Goal: Communication & Community: Answer question/provide support

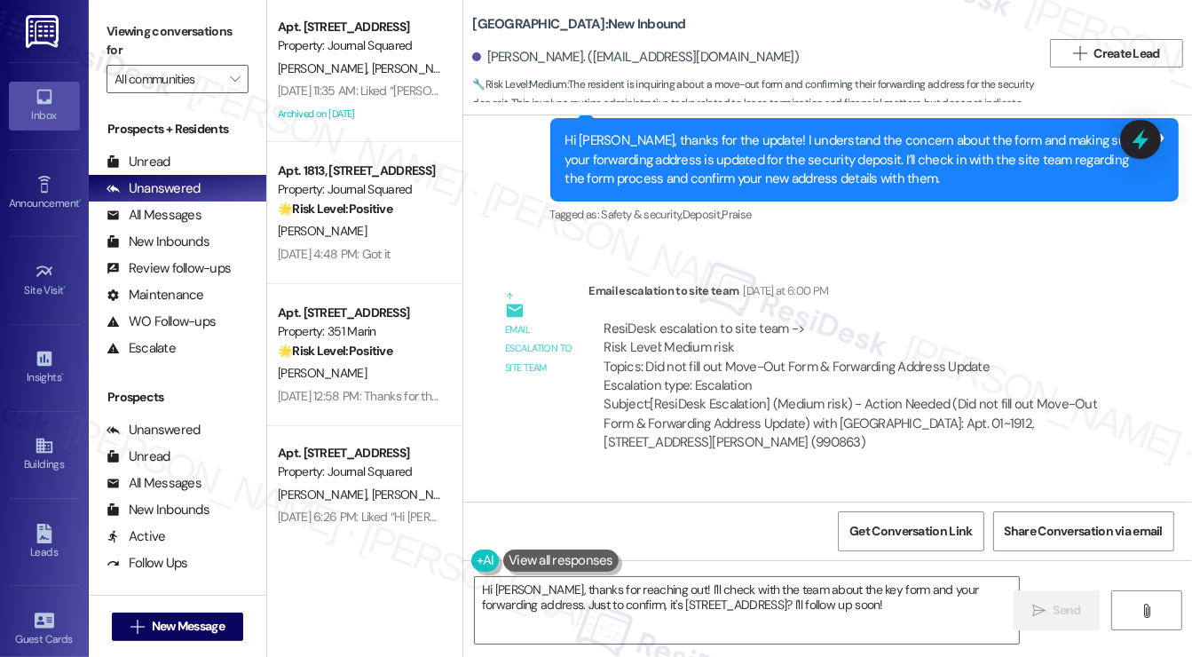
scroll to position [8823, 0]
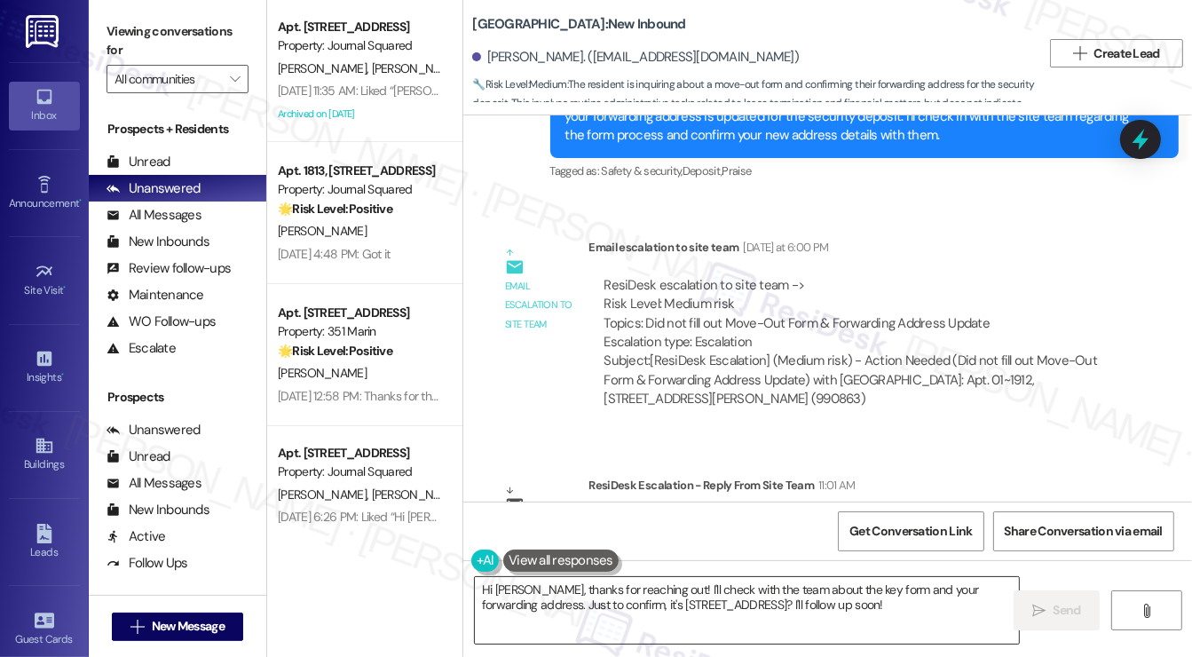
click at [724, 581] on textarea "Hi Katherine, thanks for reaching out! I'll check with the team about the key f…" at bounding box center [747, 610] width 544 height 67
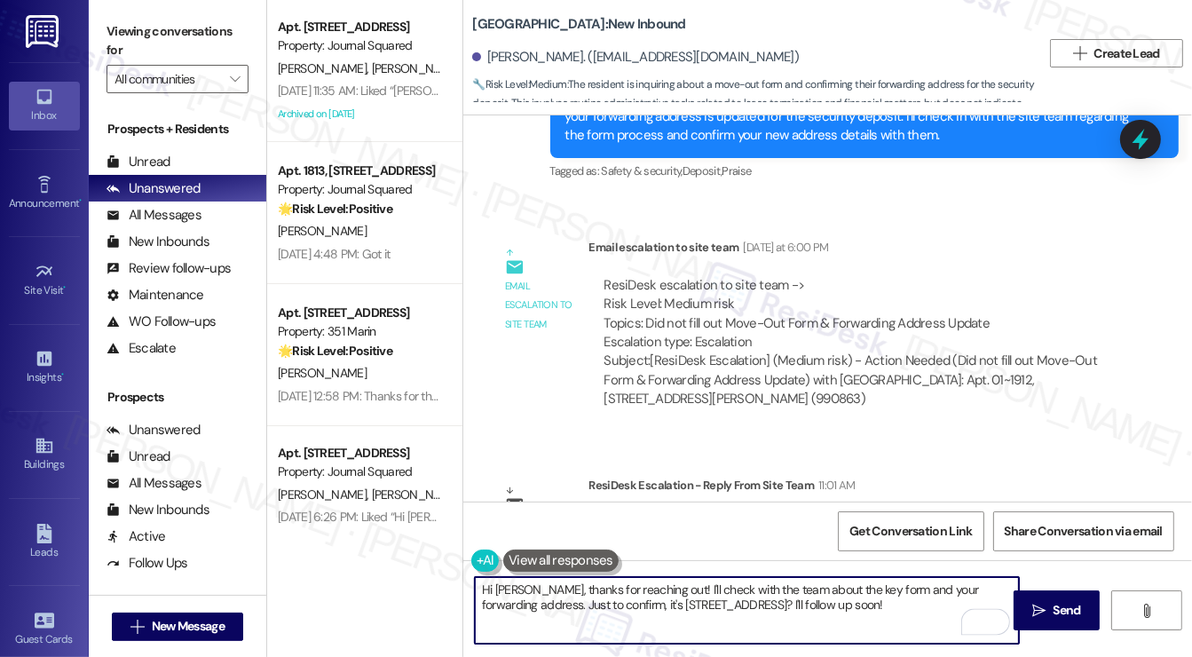
drag, startPoint x: 942, startPoint y: 606, endPoint x: 547, endPoint y: 576, distance: 396.2
click at [547, 577] on textarea "Hi Katherine, thanks for reaching out! I'll check with the team about the key f…" at bounding box center [747, 610] width 544 height 67
paste textarea "The Move-Out form may be submitted by email to ElmStreet-MGMT@Habitat.com or by…"
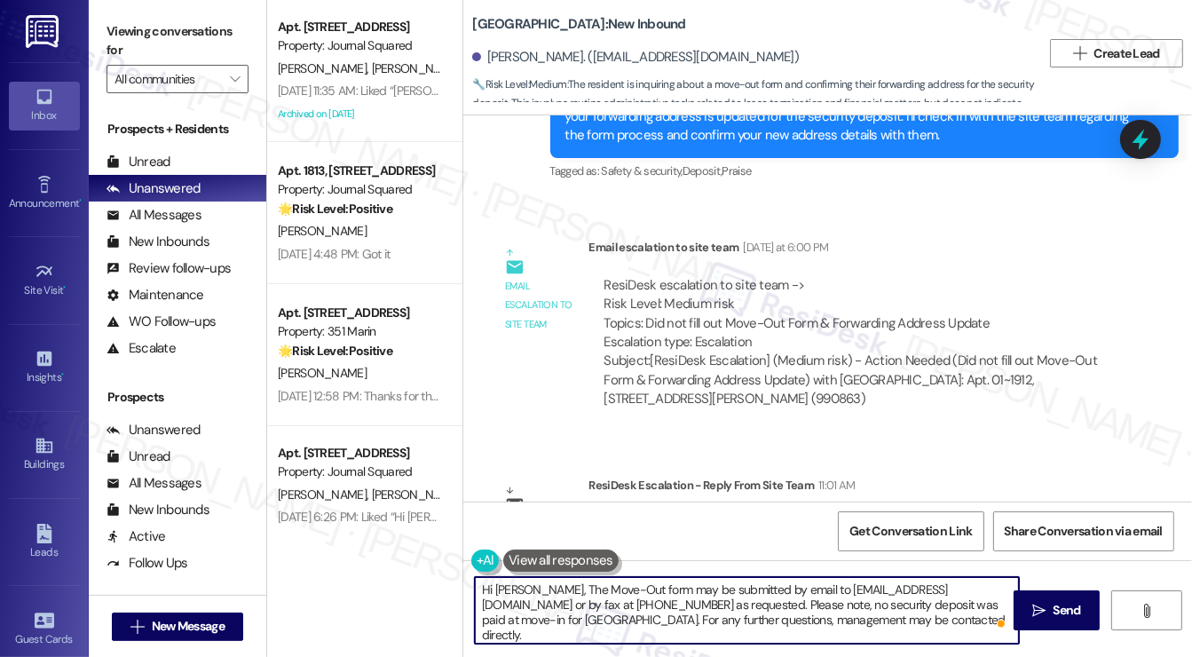
click at [547, 585] on textarea "Hi Katherine, The Move-Out form may be submitted by email to ElmStreet-MGMT@Hab…" at bounding box center [747, 610] width 544 height 67
click at [792, 600] on textarea "Hi Katherine, according to the team, the Move-Out form may be submitted by emai…" at bounding box center [747, 610] width 544 height 67
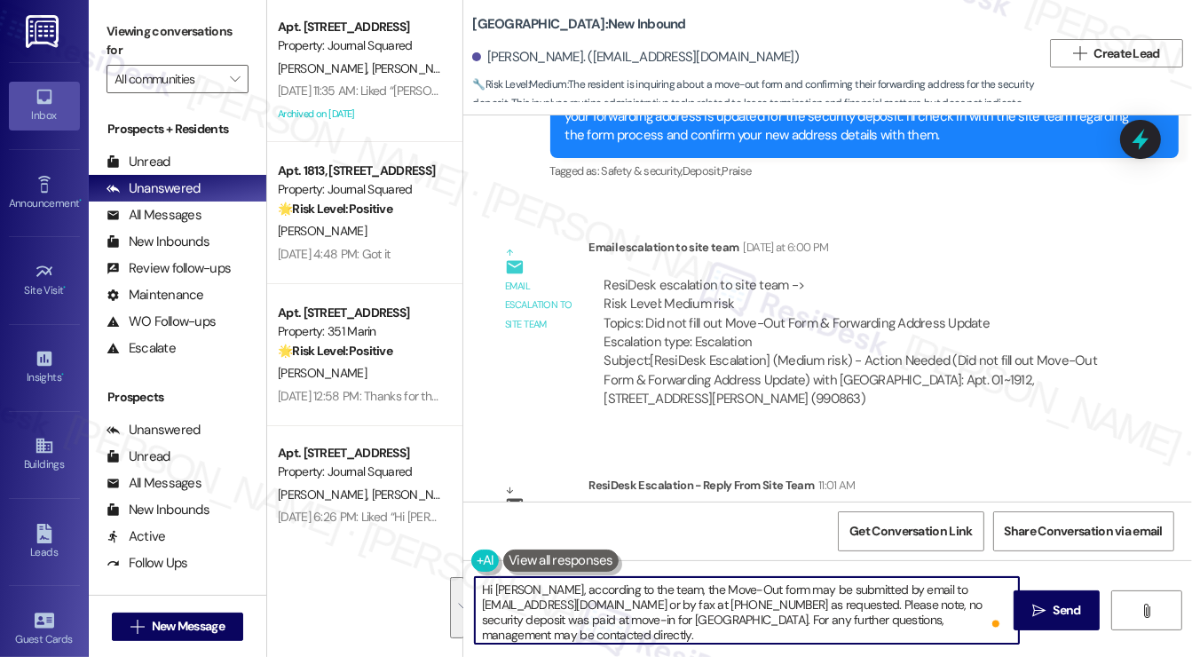
click at [929, 600] on textarea "Hi Katherine, according to the team, the Move-Out form may be submitted by emai…" at bounding box center [747, 610] width 544 height 67
click at [550, 626] on textarea "Hi Katherine, according to the team, the Move-Out form may be submitted by emai…" at bounding box center [747, 610] width 544 height 67
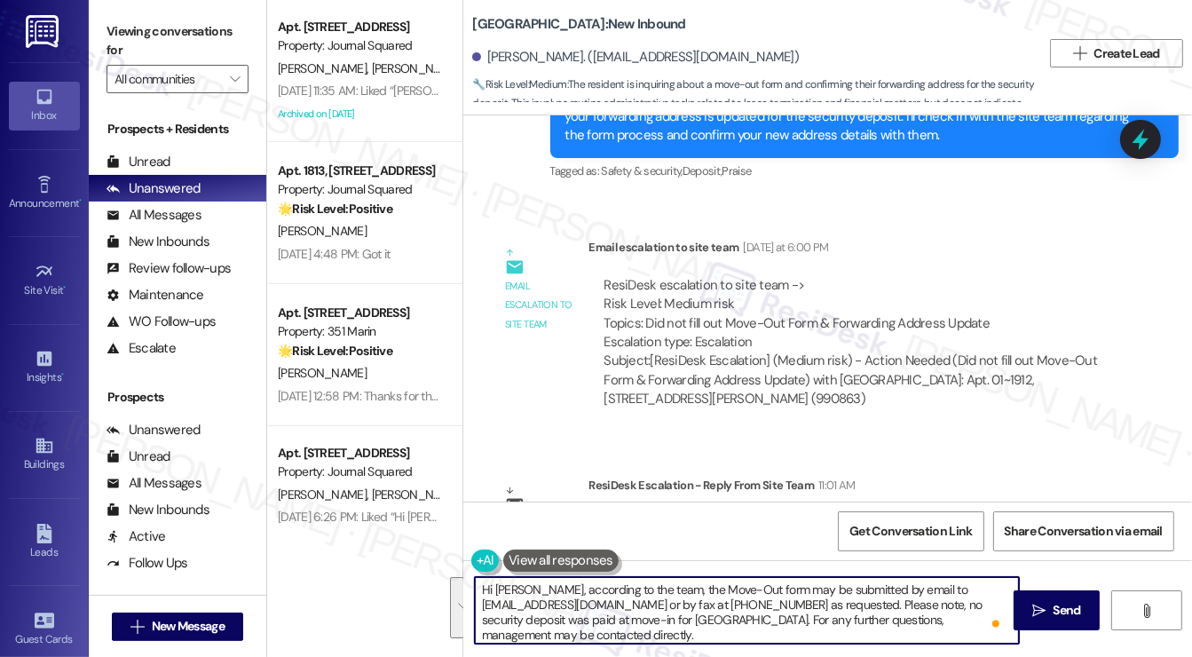
click at [550, 626] on textarea "Hi Katherine, according to the team, the Move-Out form may be submitted by emai…" at bounding box center [747, 610] width 544 height 67
click at [678, 616] on textarea "Hi Katherine, according to the team, the Move-Out form may be submitted by emai…" at bounding box center [747, 610] width 544 height 67
click at [686, 613] on textarea "Hi Katherine, according to the team, the Move-Out form may be submitted by emai…" at bounding box center [747, 610] width 544 height 67
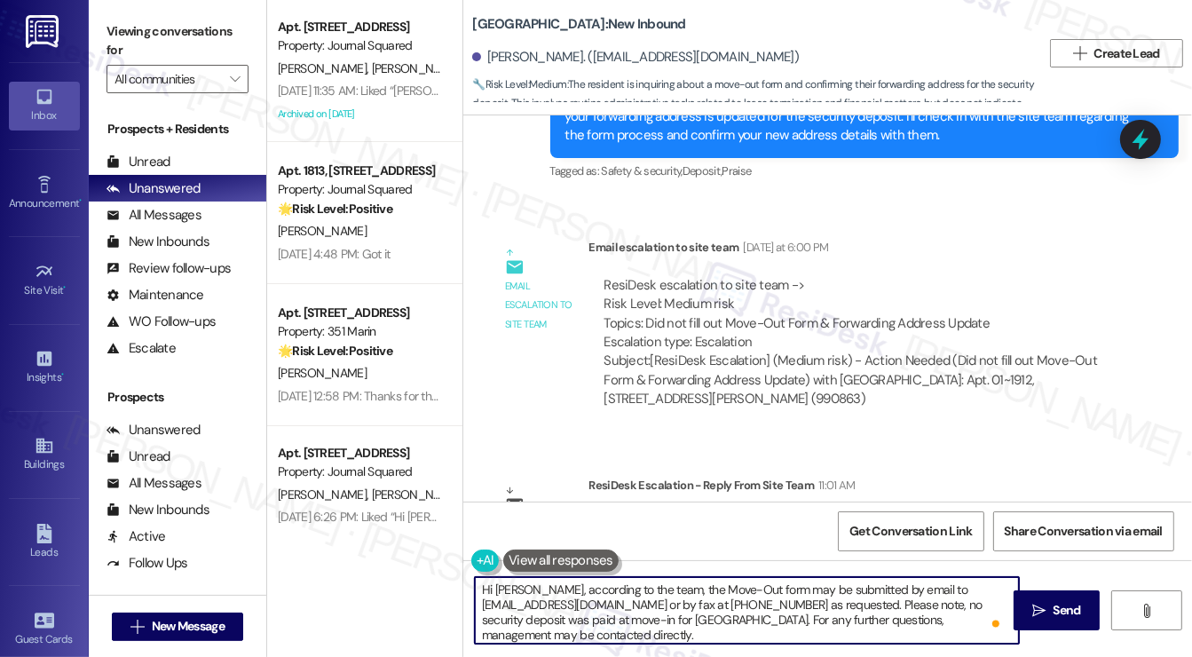
click at [774, 607] on textarea "Hi Katherine, according to the team, the Move-Out form may be submitted by emai…" at bounding box center [747, 610] width 544 height 67
click at [572, 640] on textarea "Hi Katherine, according to the team, the Move-Out form may be submitted by emai…" at bounding box center [747, 610] width 544 height 67
click at [686, 586] on textarea "Hi Katherine, according to the team, the Move-Out form may be submitted by emai…" at bounding box center [747, 610] width 544 height 67
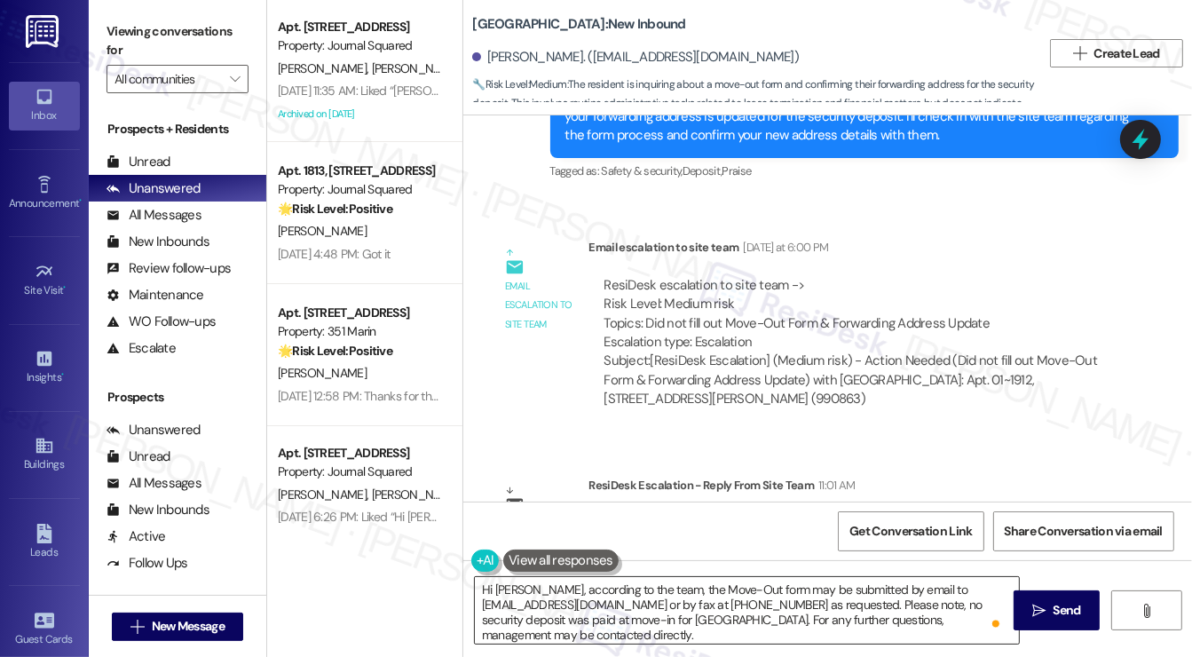
click at [917, 599] on textarea "Hi Katherine, according to the team, the Move-Out form may be submitted by emai…" at bounding box center [747, 610] width 544 height 67
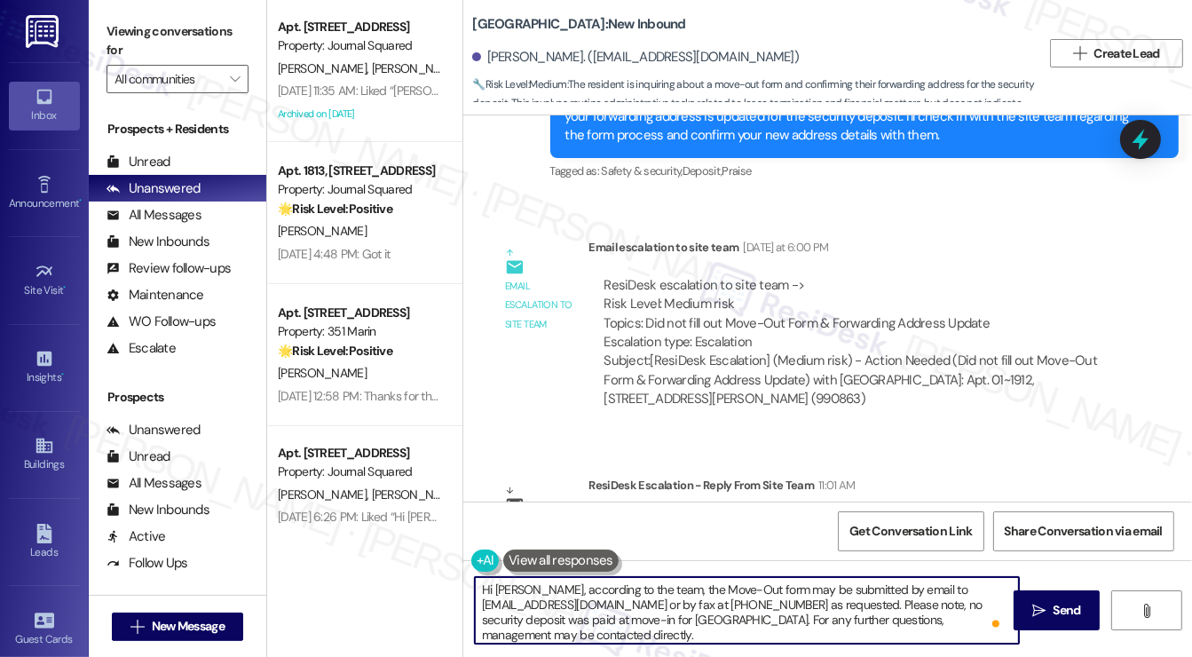
click at [917, 599] on textarea "Hi Katherine, according to the team, the Move-Out form may be submitted by emai…" at bounding box center [747, 610] width 544 height 67
click at [831, 621] on textarea "Hi Katherine, according to the team, the Move-Out form may be submitted by emai…" at bounding box center [747, 610] width 544 height 67
click at [789, 597] on textarea "Hi Katherine, according to the team, the Move-Out form may be submitted by emai…" at bounding box center [747, 610] width 544 height 67
click at [790, 597] on textarea "Hi Katherine, according to the team, the Move-Out form may be submitted by emai…" at bounding box center [747, 610] width 544 height 67
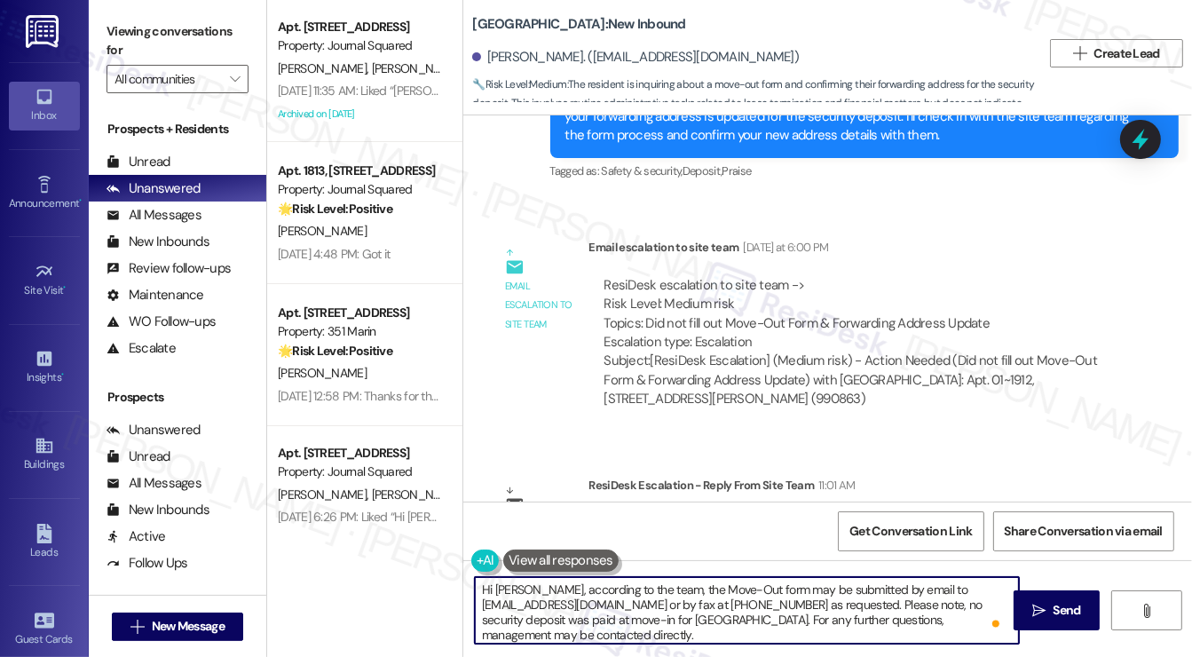
click at [790, 597] on textarea "Hi Katherine, according to the team, the Move-Out form may be submitted by emai…" at bounding box center [747, 610] width 544 height 67
click at [632, 598] on textarea "Hi Katherine, according to the team, the Move-Out form may be submitted by emai…" at bounding box center [747, 610] width 544 height 67
click at [550, 592] on textarea "Hi Katherine, according to the team, the Move-Out form may be submitted by emai…" at bounding box center [747, 610] width 544 height 67
click at [547, 588] on textarea "Hi Katherine, according to the team, the Move-Out form may be submitted by emai…" at bounding box center [747, 610] width 544 height 67
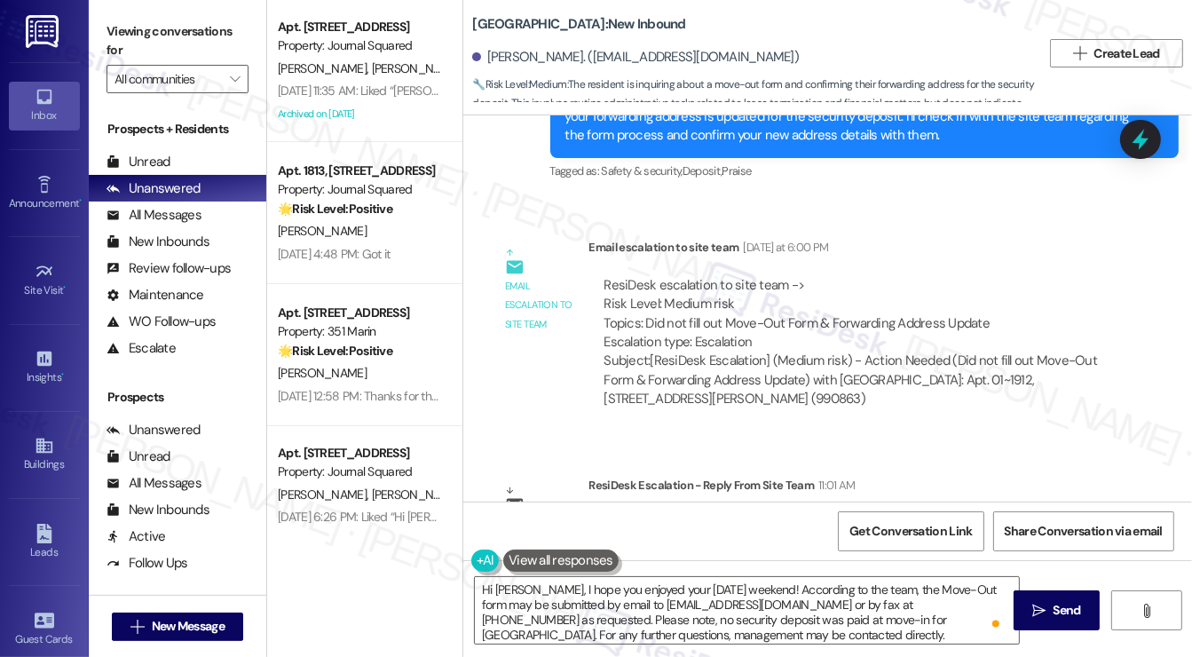
click at [802, 574] on div "Hi Katherine, I hope you enjoyed your Labor Day weekend! According to the team,…" at bounding box center [827, 626] width 729 height 133
click at [805, 594] on textarea "Hi Katherine, I hope you enjoyed your Labor Day weekend! According to the team,…" at bounding box center [747, 610] width 544 height 67
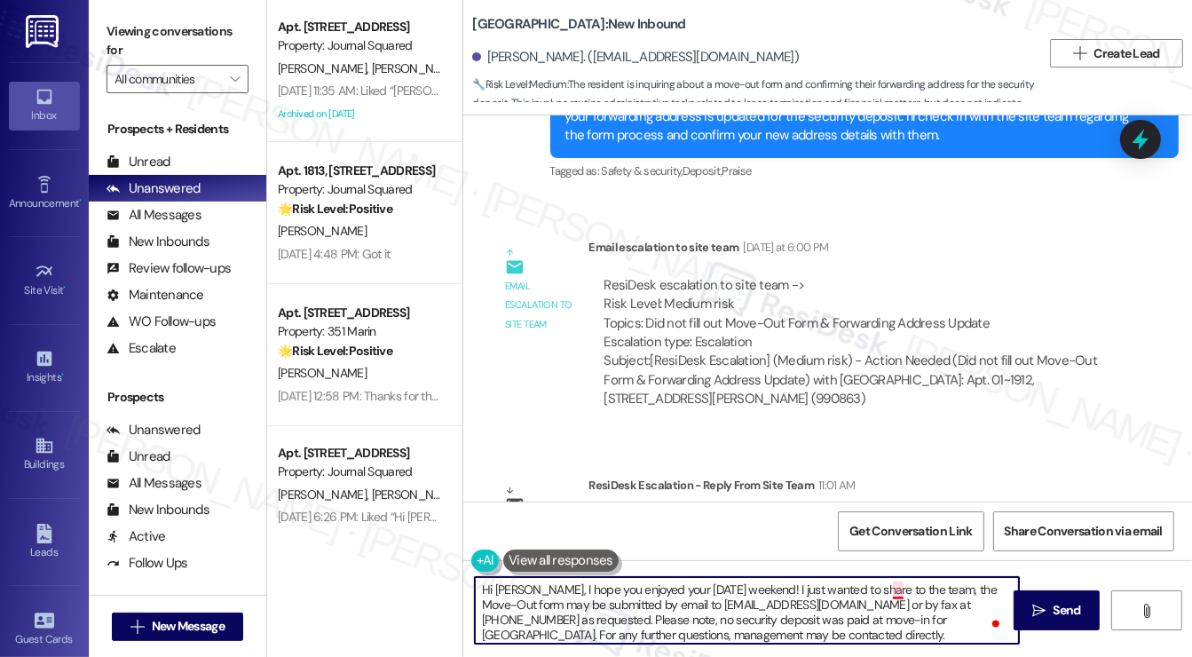
click at [897, 584] on textarea "Hi Katherine, I hope you enjoyed your Labor Day weekend! I just wanted to share…" at bounding box center [747, 610] width 544 height 67
click at [985, 590] on textarea "Hi Katherine, I hope you enjoyed your Labor Day weekend! I just wanted to share…" at bounding box center [747, 610] width 544 height 67
click at [668, 600] on textarea "Hi Katherine, I hope you enjoyed your Labor Day weekend! I just wanted to share…" at bounding box center [747, 610] width 544 height 67
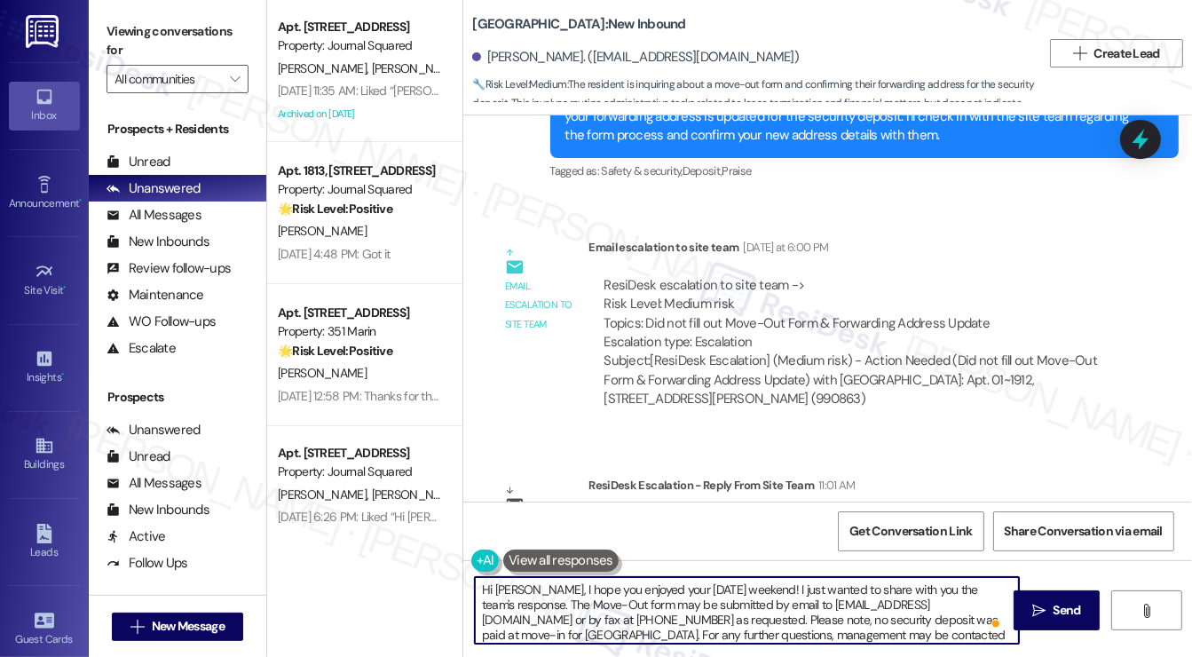
click at [668, 600] on textarea "Hi Katherine, I hope you enjoyed your Labor Day weekend! I just wanted to share…" at bounding box center [747, 610] width 544 height 67
click at [634, 592] on textarea "Hi Katherine, I hope you enjoyed your Labor Day weekend! I just wanted to share…" at bounding box center [747, 610] width 544 height 67
click at [520, 614] on textarea "Hi Katherine, I hope you enjoyed your Labor Day weekend! I just wanted to share…" at bounding box center [747, 610] width 544 height 67
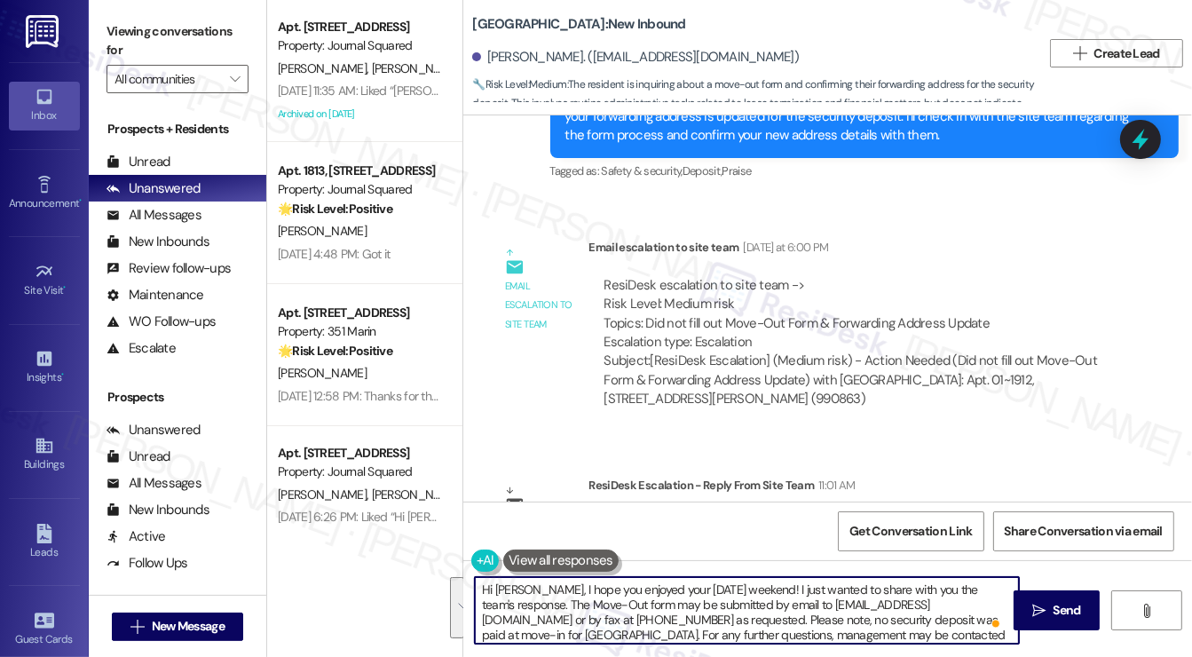
click at [520, 614] on textarea "Hi Katherine, I hope you enjoyed your Labor Day weekend! I just wanted to share…" at bounding box center [747, 610] width 544 height 67
click at [675, 622] on textarea "Hi Katherine, I hope you enjoyed your Labor Day weekend! I just wanted to share…" at bounding box center [747, 610] width 544 height 67
click at [778, 617] on textarea "Hi Katherine, I hope you enjoyed your Labor Day weekend! I just wanted to share…" at bounding box center [747, 610] width 544 height 67
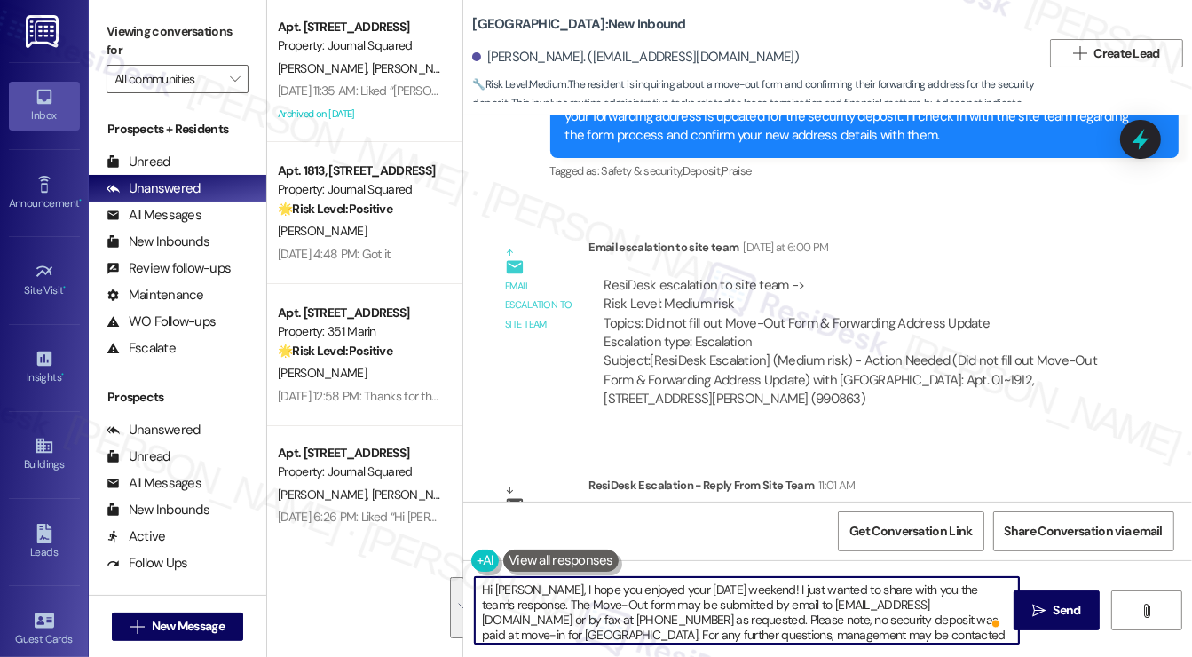
click at [778, 617] on textarea "Hi Katherine, I hope you enjoyed your Labor Day weekend! I just wanted to share…" at bounding box center [747, 610] width 544 height 67
click at [725, 621] on textarea "Hi Katherine, I hope you enjoyed your Labor Day weekend! I just wanted to share…" at bounding box center [747, 610] width 544 height 67
click at [726, 621] on textarea "Hi Katherine, I hope you enjoyed your Labor Day weekend! I just wanted to share…" at bounding box center [747, 610] width 544 height 67
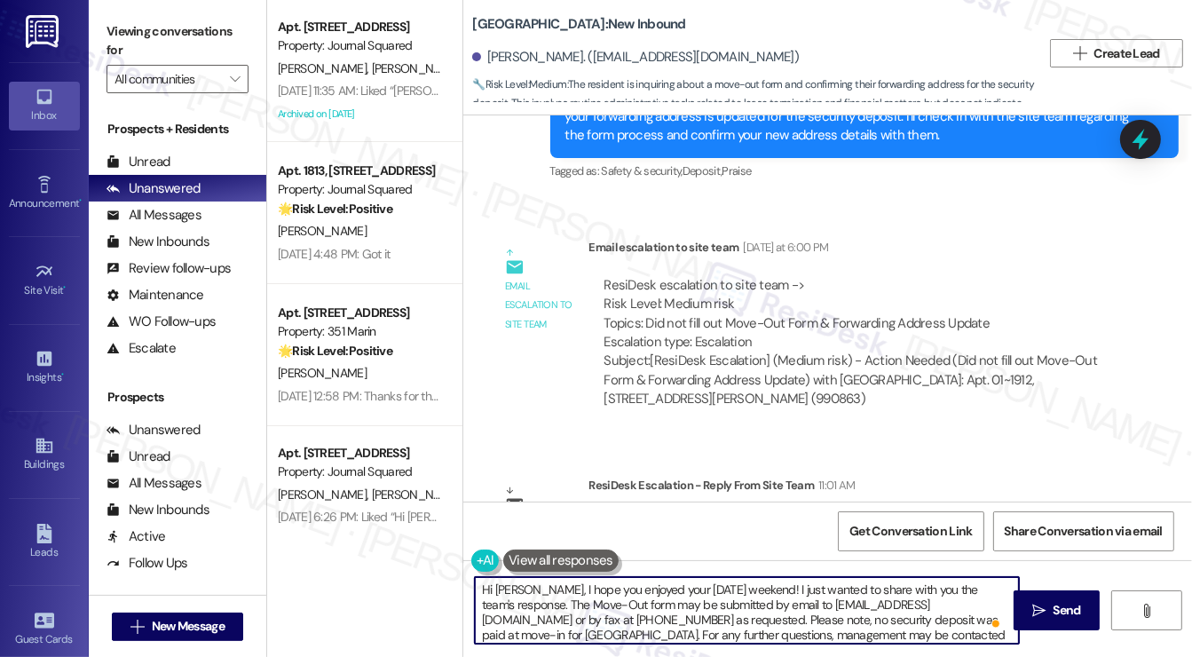
click at [726, 621] on textarea "Hi Katherine, I hope you enjoyed your Labor Day weekend! I just wanted to share…" at bounding box center [747, 610] width 544 height 67
click at [795, 624] on textarea "Hi Katherine, I hope you enjoyed your Labor Day weekend! I just wanted to share…" at bounding box center [747, 610] width 544 height 67
click at [930, 629] on textarea "Hi Katherine, I hope you enjoyed your Labor Day weekend! I just wanted to share…" at bounding box center [747, 610] width 544 height 67
type textarea "Hi Katherine, I hope you enjoyed your Labor Day weekend! I just wanted to share…"
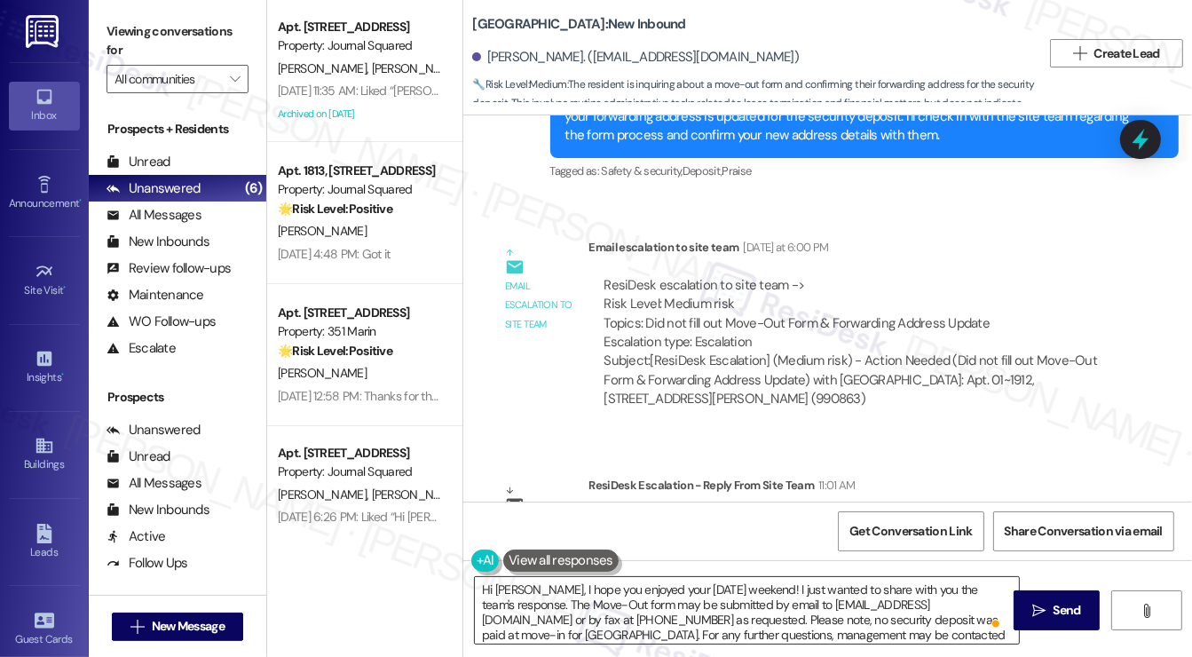
drag, startPoint x: 1076, startPoint y: 611, endPoint x: 915, endPoint y: 581, distance: 163.5
click at [916, 581] on div "Hi Katherine, I hope you enjoyed your Labor Day weekend! I just wanted to share…" at bounding box center [827, 626] width 729 height 133
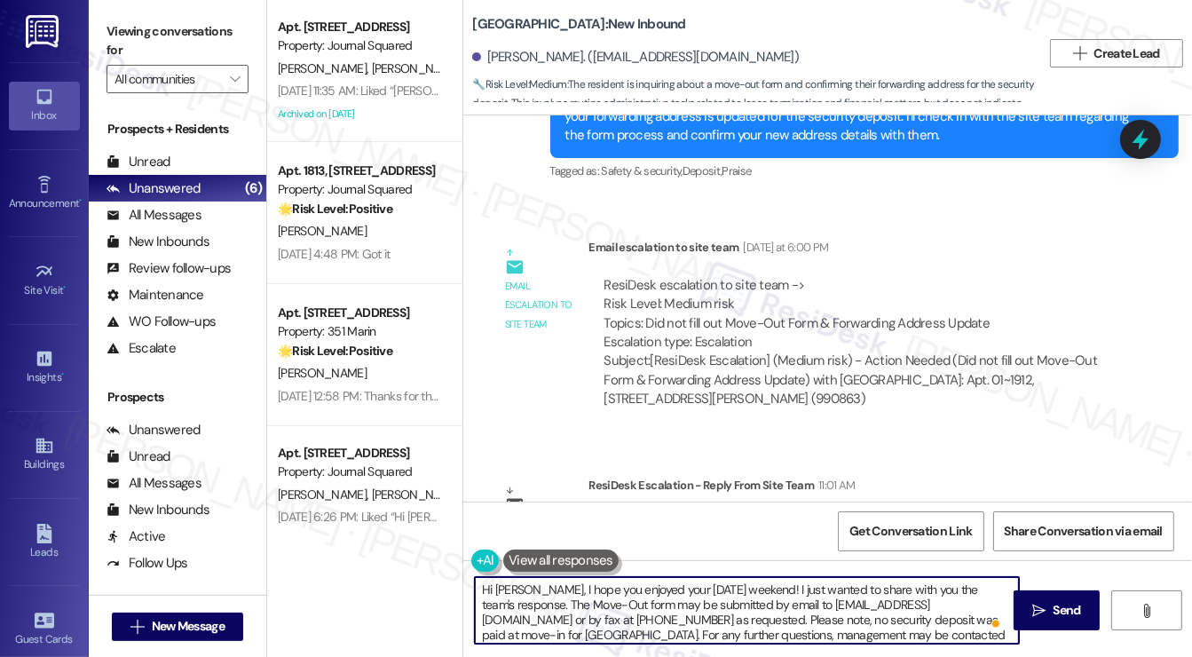
click at [684, 601] on textarea "Hi Katherine, I hope you enjoyed your Labor Day weekend! I just wanted to share…" at bounding box center [747, 610] width 544 height 67
drag, startPoint x: 684, startPoint y: 601, endPoint x: 708, endPoint y: 599, distance: 24.0
click at [684, 601] on textarea "Hi Katherine, I hope you enjoyed your Labor Day weekend! I just wanted to share…" at bounding box center [747, 610] width 544 height 67
drag, startPoint x: 1088, startPoint y: 615, endPoint x: 1076, endPoint y: 612, distance: 12.9
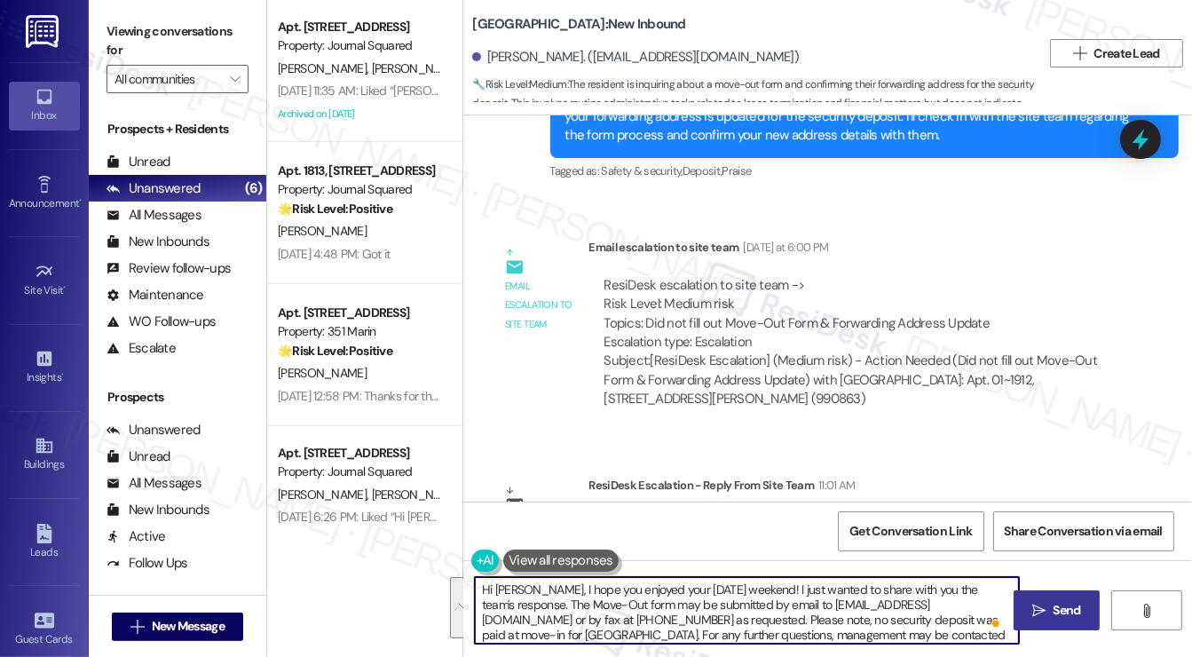
click at [1088, 615] on button " Send" at bounding box center [1057, 610] width 86 height 40
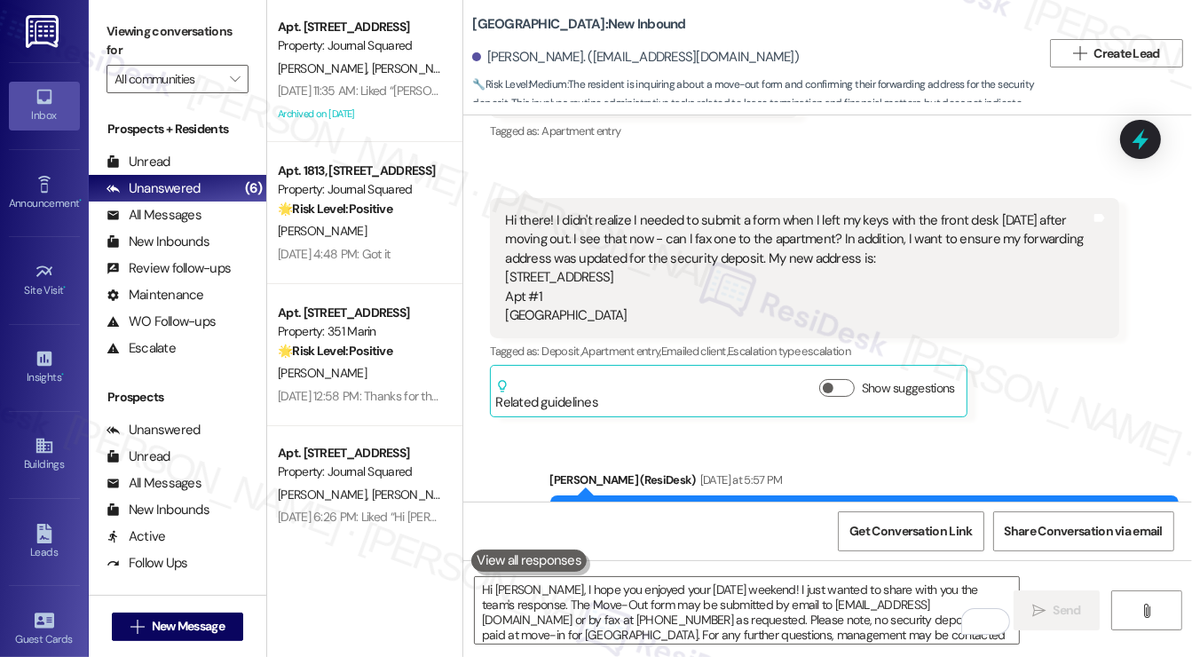
scroll to position [8290, 0]
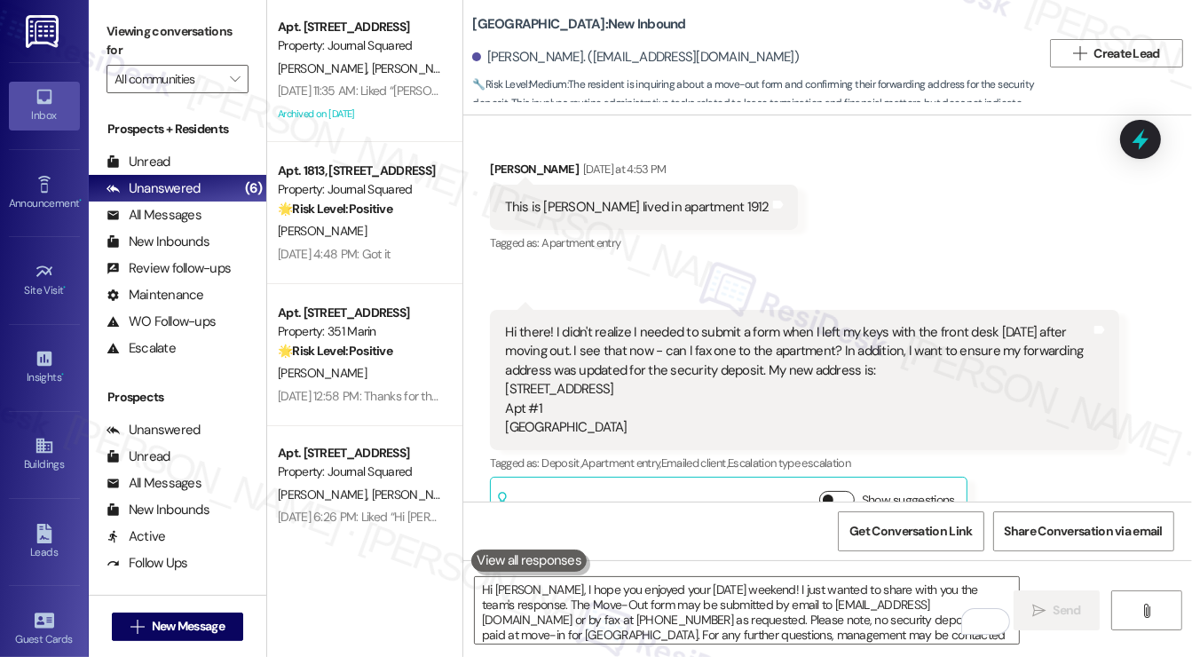
click at [827, 494] on span "button" at bounding box center [828, 499] width 11 height 11
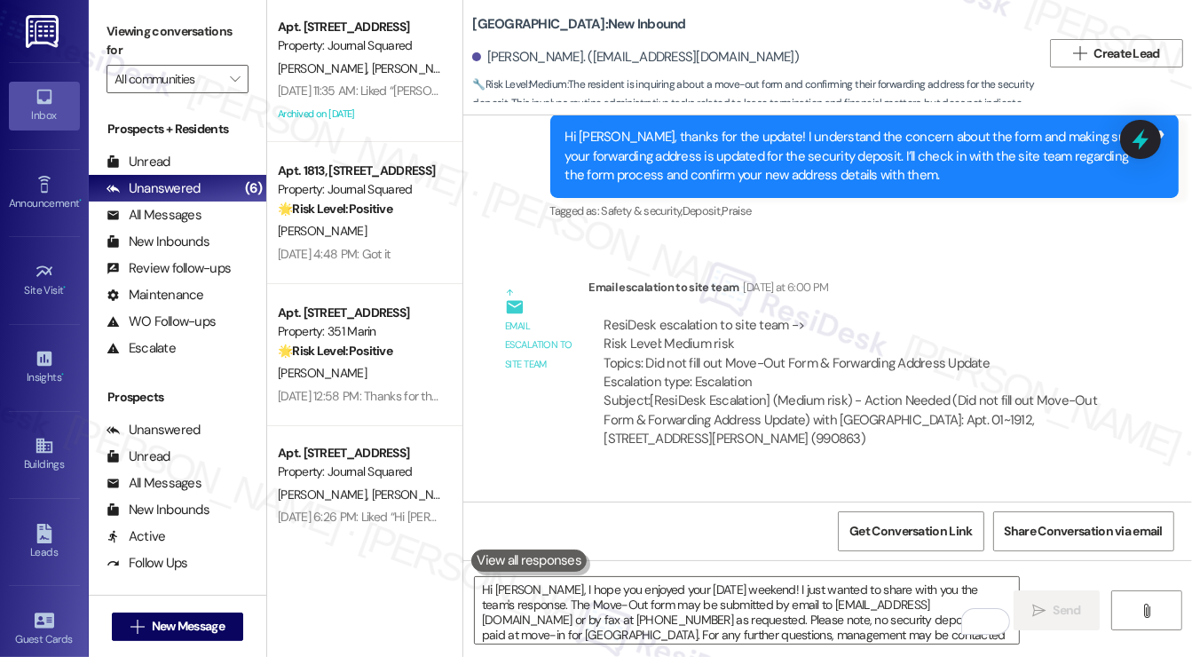
scroll to position [9086, 0]
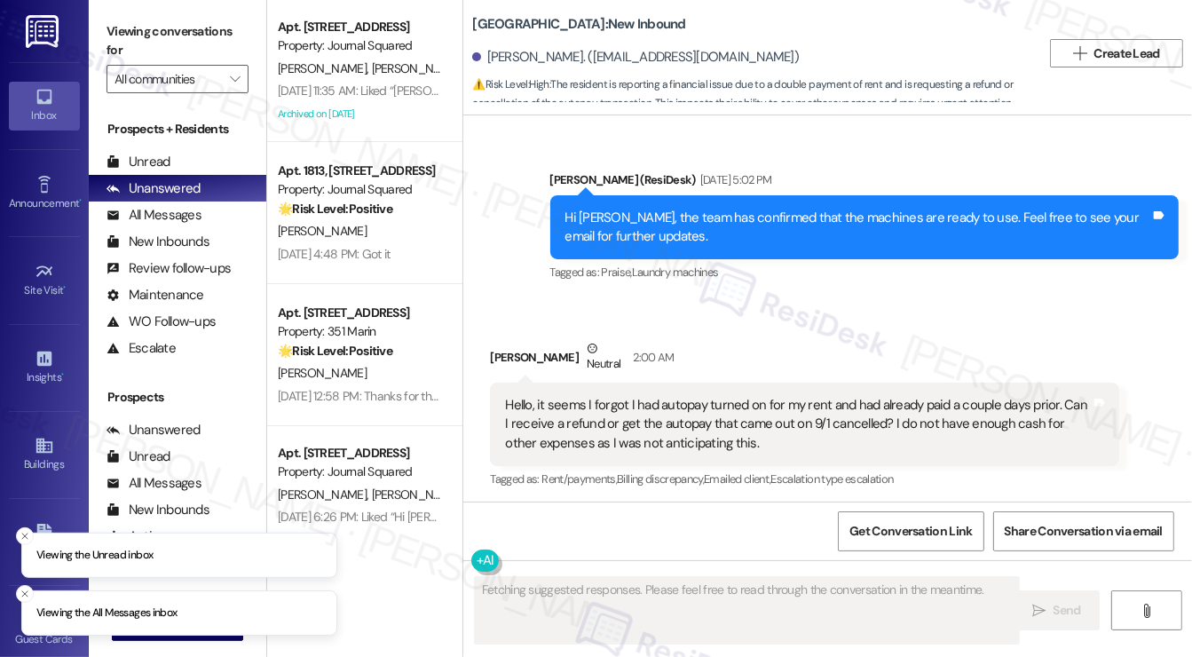
scroll to position [906, 0]
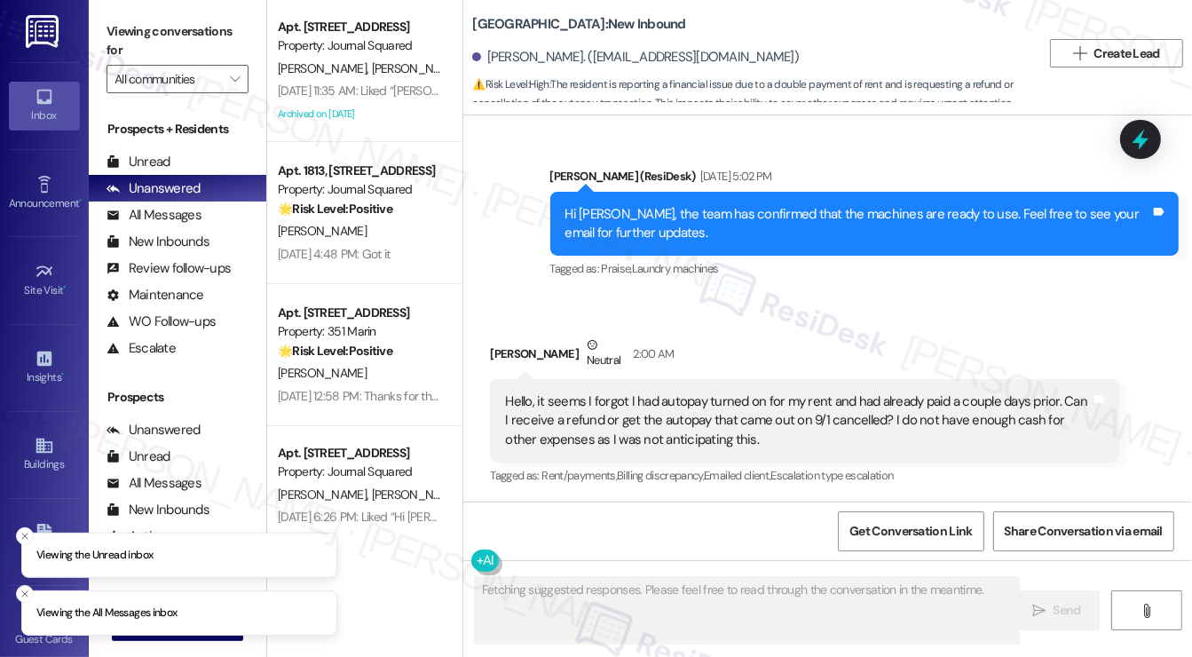
click at [659, 419] on div "Hello, it seems I forgot I had autopay turned on for my rent and had already pa…" at bounding box center [798, 420] width 586 height 57
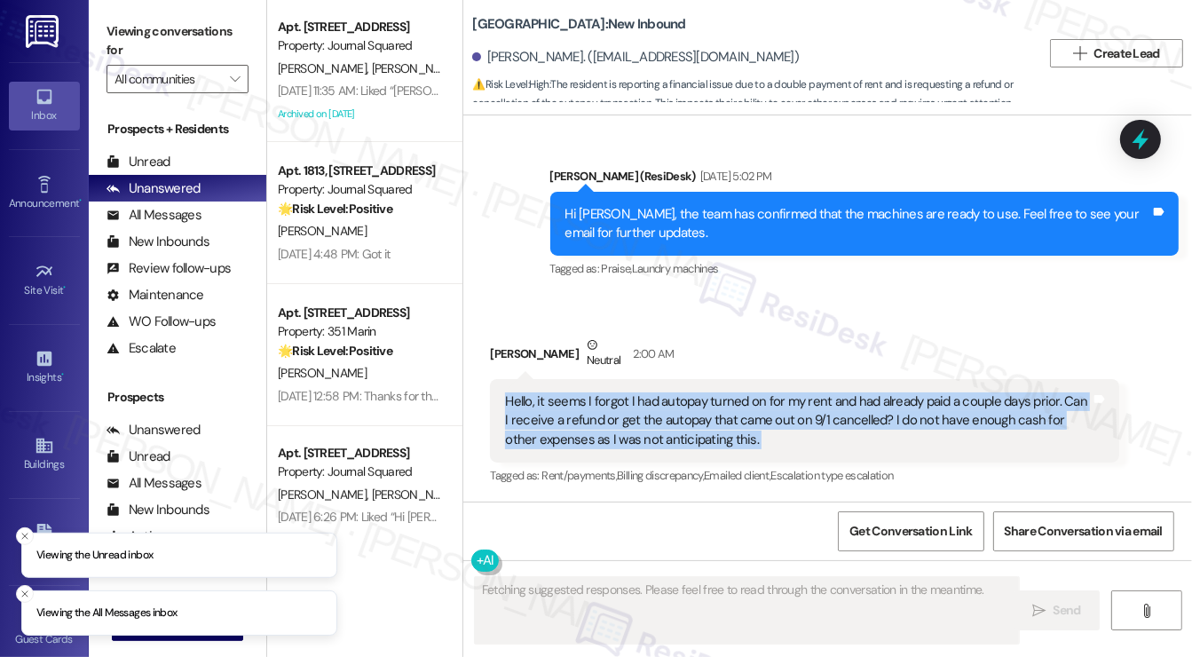
click at [659, 419] on div "Hello, it seems I forgot I had autopay turned on for my rent and had already pa…" at bounding box center [798, 420] width 586 height 57
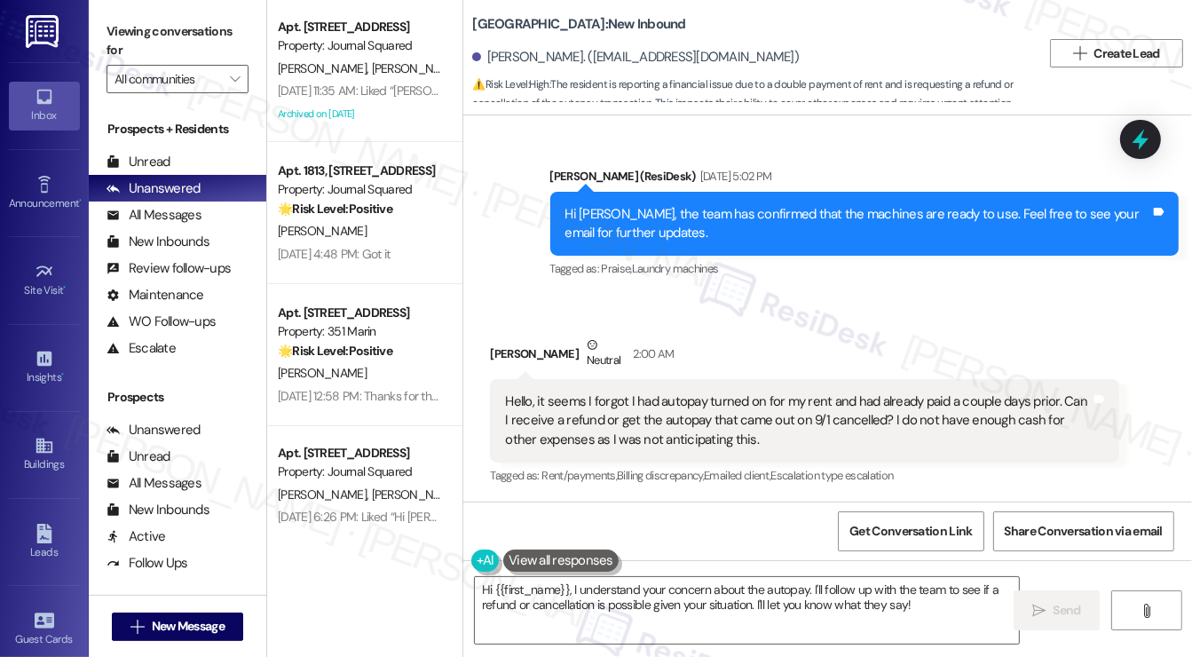
click at [877, 216] on div "Hi Macy, the team has confirmed that the machines are ready to use. Feel free t…" at bounding box center [859, 224] width 586 height 38
click at [878, 216] on div "Hi Macy, the team has confirmed that the machines are ready to use. Feel free t…" at bounding box center [859, 224] width 586 height 38
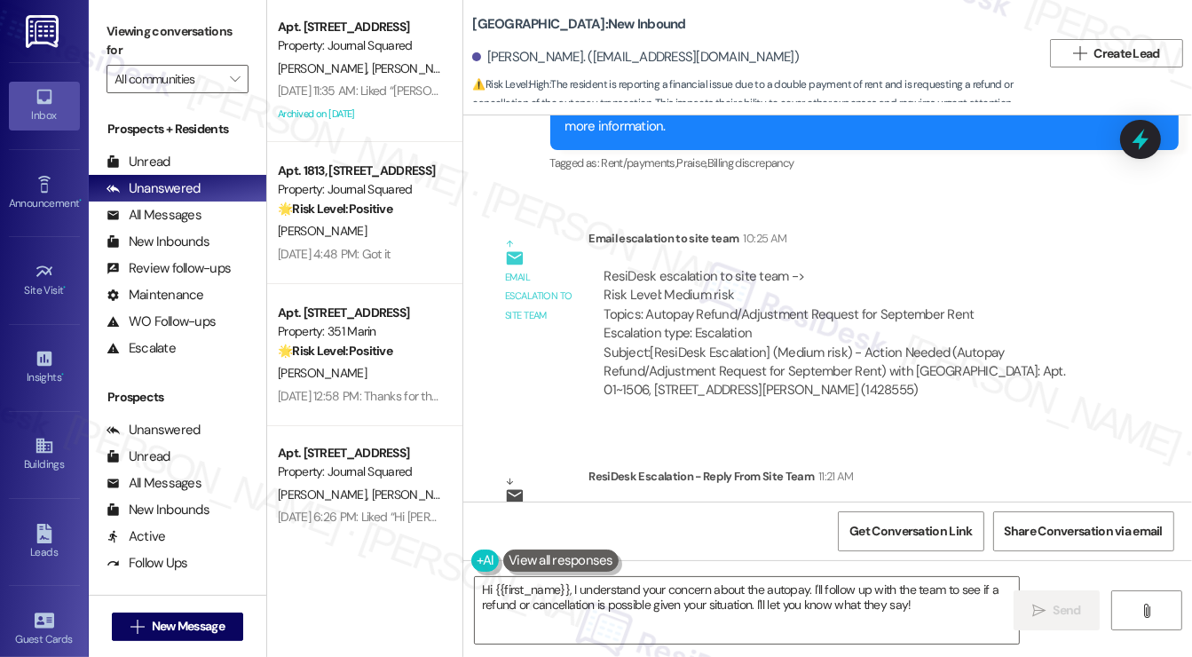
scroll to position [1246, 0]
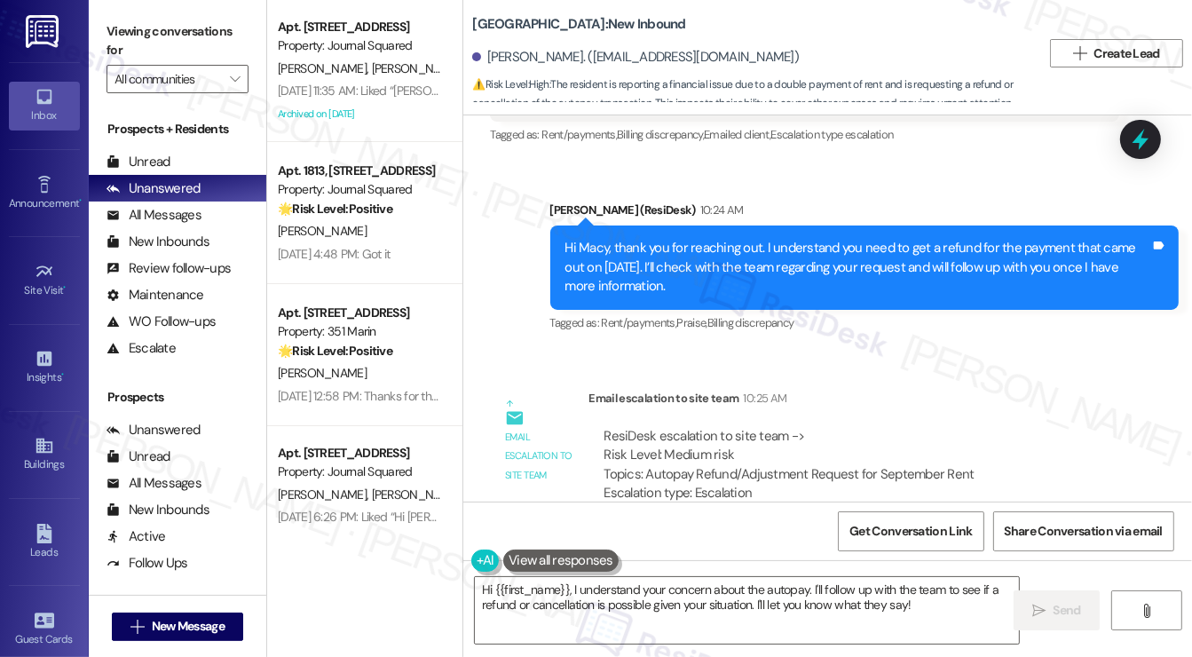
click at [686, 290] on div "Hi Macy, thank you for reaching out. I understand you need to get a refund for …" at bounding box center [859, 267] width 586 height 57
click at [685, 289] on div "Hi Macy, thank you for reaching out. I understand you need to get a refund for …" at bounding box center [859, 267] width 586 height 57
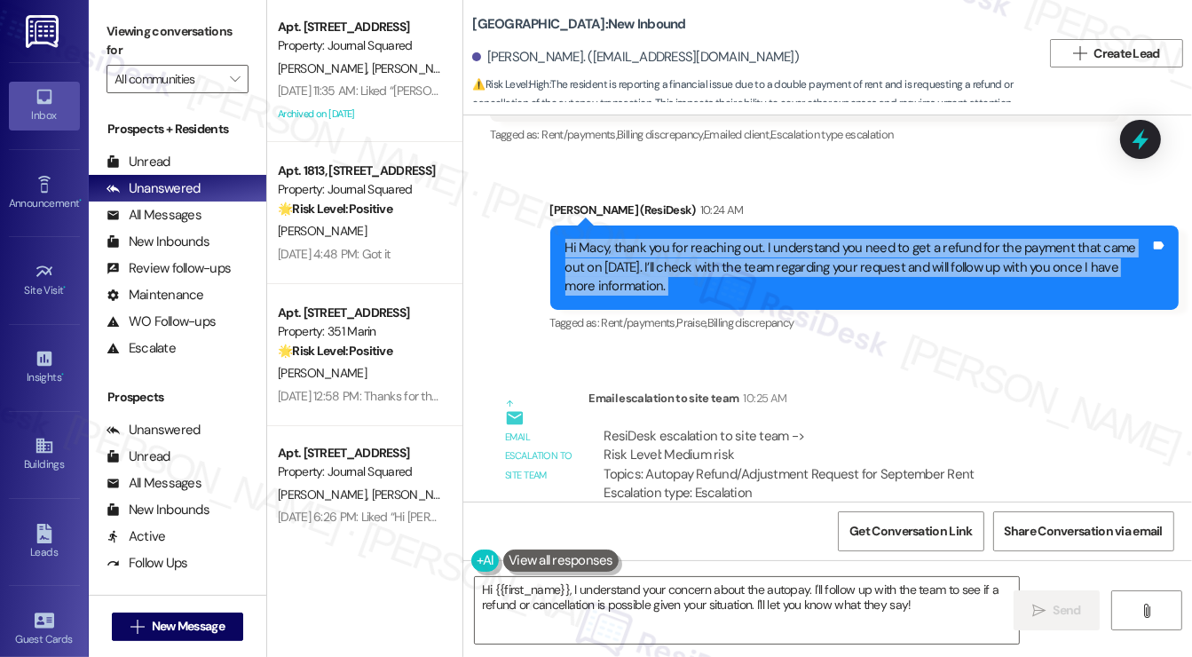
click at [685, 289] on div "Hi Macy, thank you for reaching out. I understand you need to get a refund for …" at bounding box center [859, 267] width 586 height 57
click at [835, 262] on div "Hi Macy, thank you for reaching out. I understand you need to get a refund for …" at bounding box center [859, 267] width 586 height 57
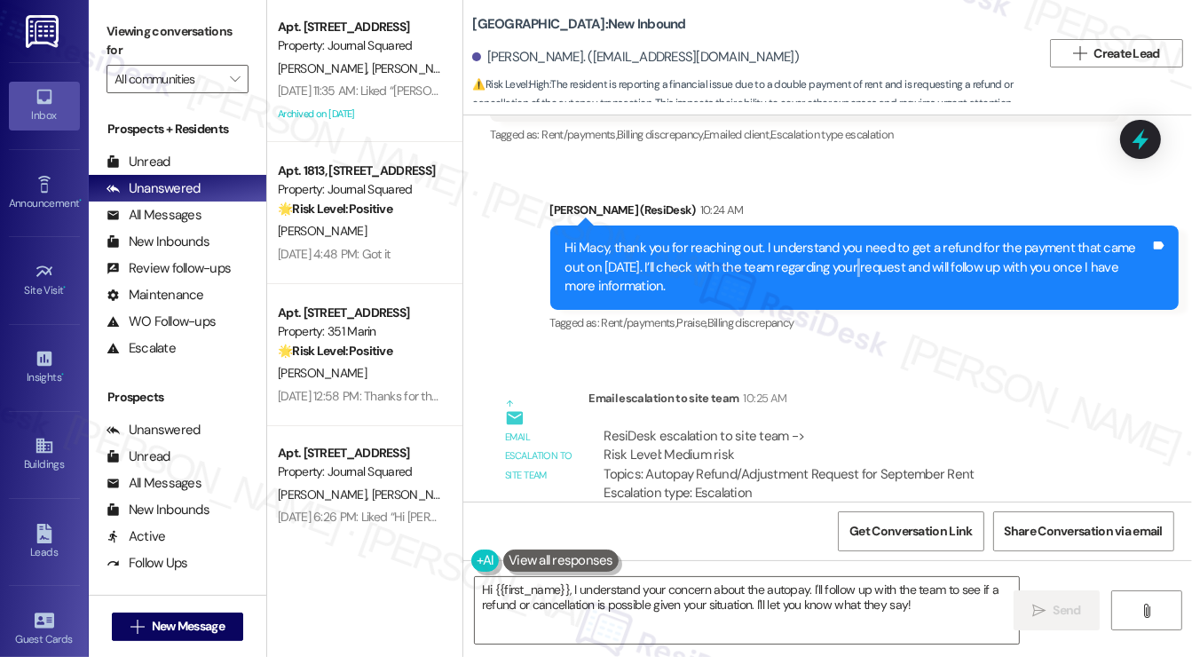
click at [835, 262] on div "Hi Macy, thank you for reaching out. I understand you need to get a refund for …" at bounding box center [859, 267] width 586 height 57
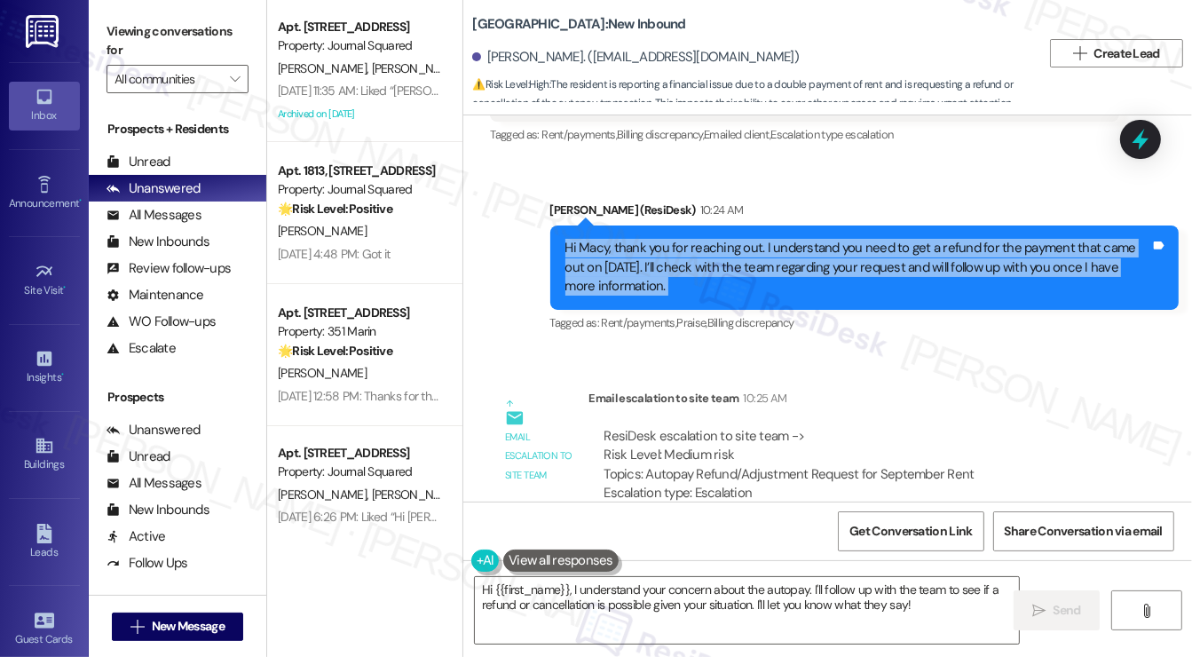
click at [835, 262] on div "Hi Macy, thank you for reaching out. I understand you need to get a refund for …" at bounding box center [859, 267] width 586 height 57
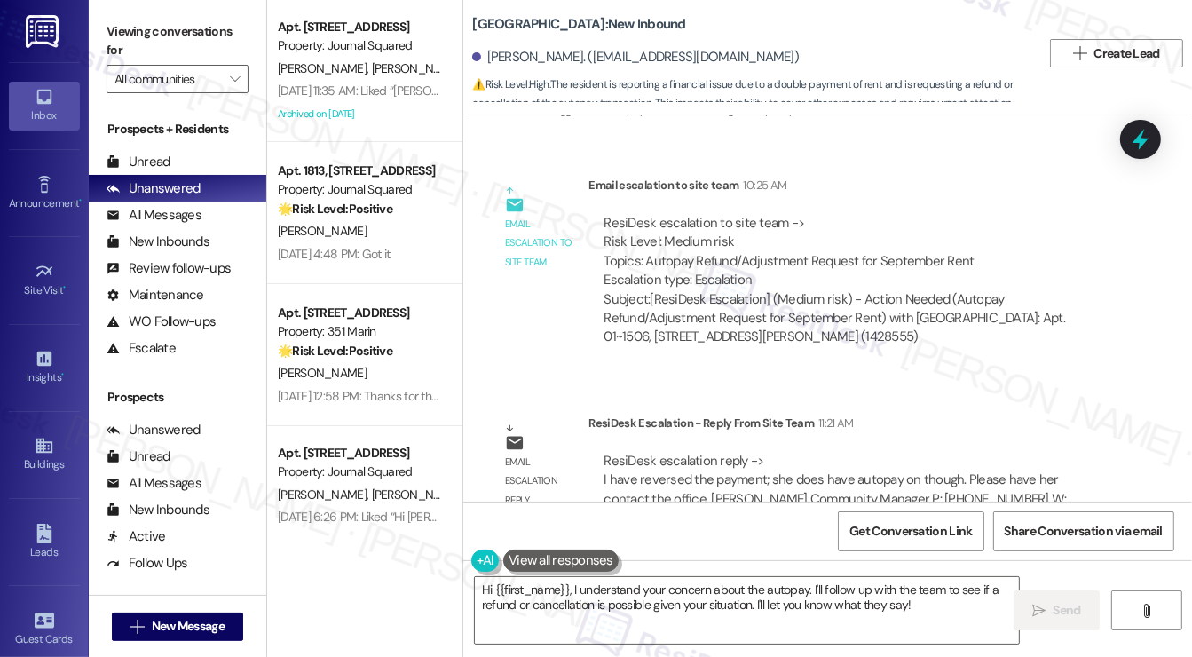
scroll to position [1513, 0]
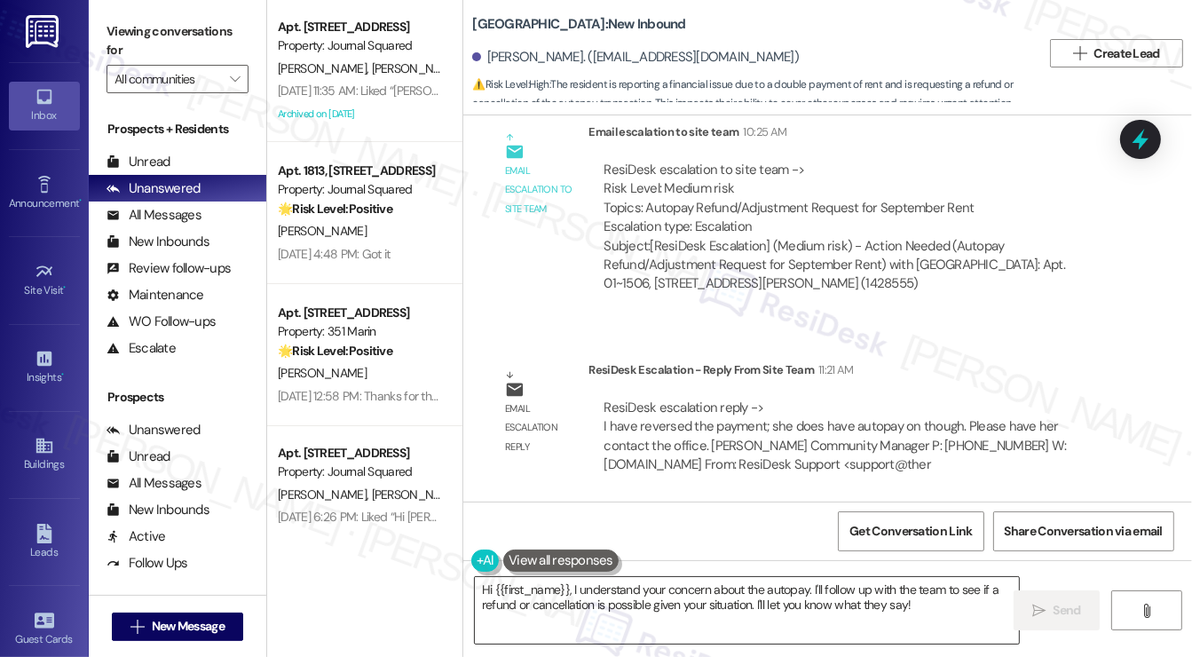
click at [634, 603] on textarea "Hi {{first_name}}, I understand your concern about the autopay. I'll follow up …" at bounding box center [747, 610] width 544 height 67
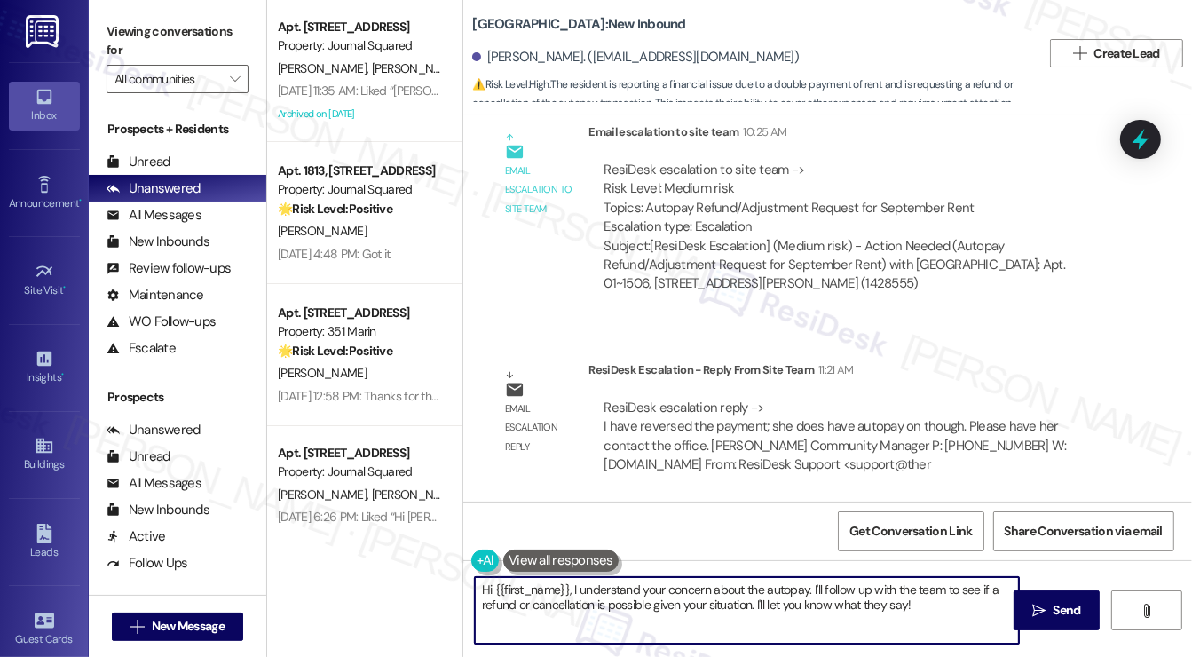
click at [634, 603] on textarea "Hi {{first_name}}, I understand your concern about the autopay. I'll follow up …" at bounding box center [747, 610] width 544 height 67
click at [637, 603] on textarea "Hi {{first_name}}, I understand your concern about the autopay. I'll follow up …" at bounding box center [747, 610] width 544 height 67
drag, startPoint x: 918, startPoint y: 595, endPoint x: 485, endPoint y: 589, distance: 433.3
click at [485, 589] on textarea "Hi {{first_name}}, I understand your concern about the autopay. I'll follow up …" at bounding box center [747, 610] width 544 height 67
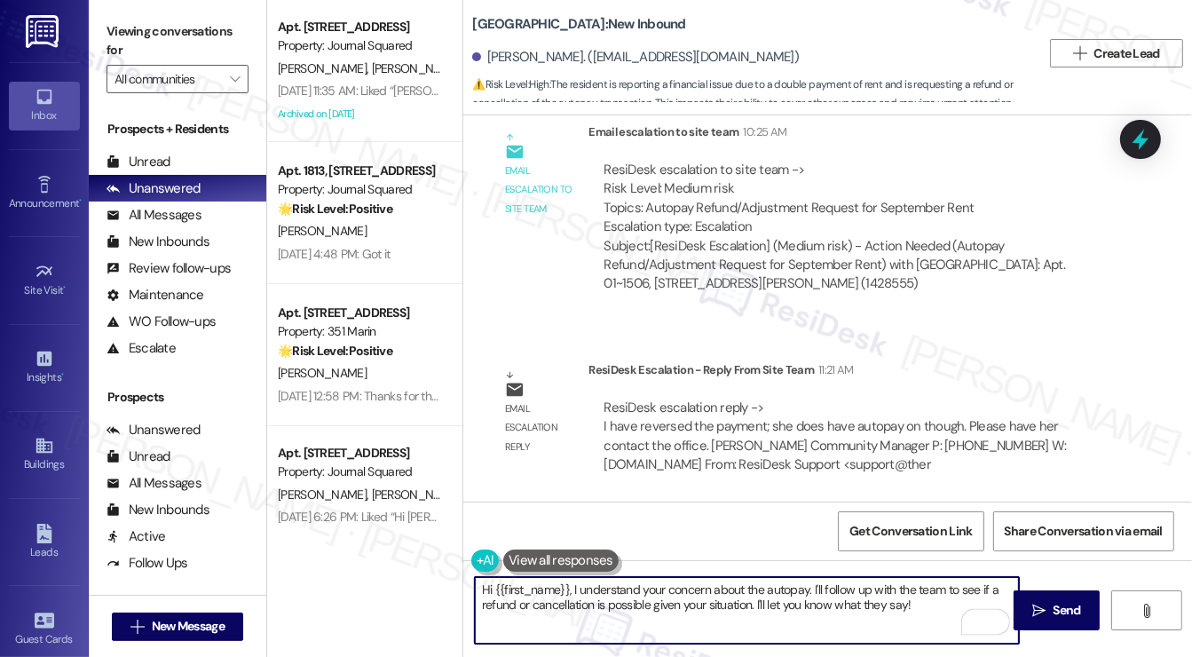
click at [484, 589] on textarea "Hi {{first_name}}, I understand your concern about the autopay. I'll follow up …" at bounding box center [747, 610] width 544 height 67
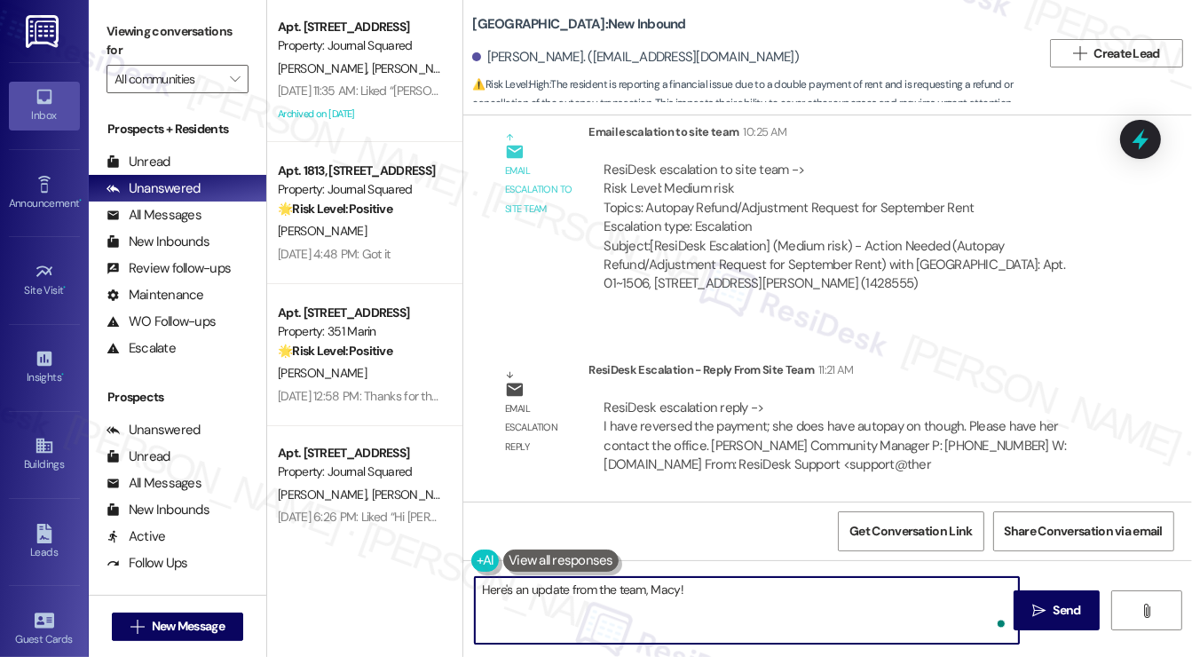
paste textarea "I have reversed the payment; she does have autopay on though. Please have her c…"
click at [685, 591] on textarea "Here's an update from the team, Macy! I have reversed the payment; she does hav…" at bounding box center [747, 610] width 544 height 67
click at [851, 589] on textarea "Here's an update from the team, Macy! They have reversed the payment; she does …" at bounding box center [747, 610] width 544 height 67
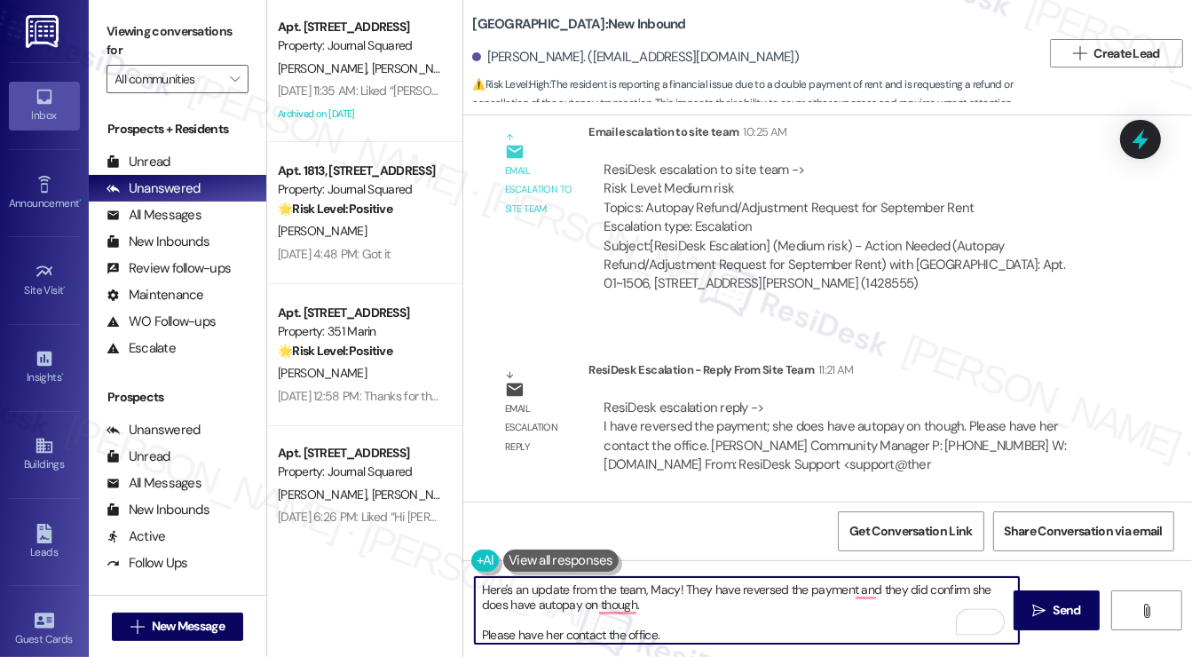
click at [968, 587] on textarea "Here's an update from the team, Macy! They have reversed the payment and they d…" at bounding box center [747, 610] width 544 height 67
click at [489, 603] on textarea "Here's an update from the team, Macy! They have reversed the payment and they d…" at bounding box center [747, 610] width 544 height 67
click at [610, 613] on textarea "Here's an update from the team, Macy! They have reversed the payment and they d…" at bounding box center [747, 610] width 544 height 67
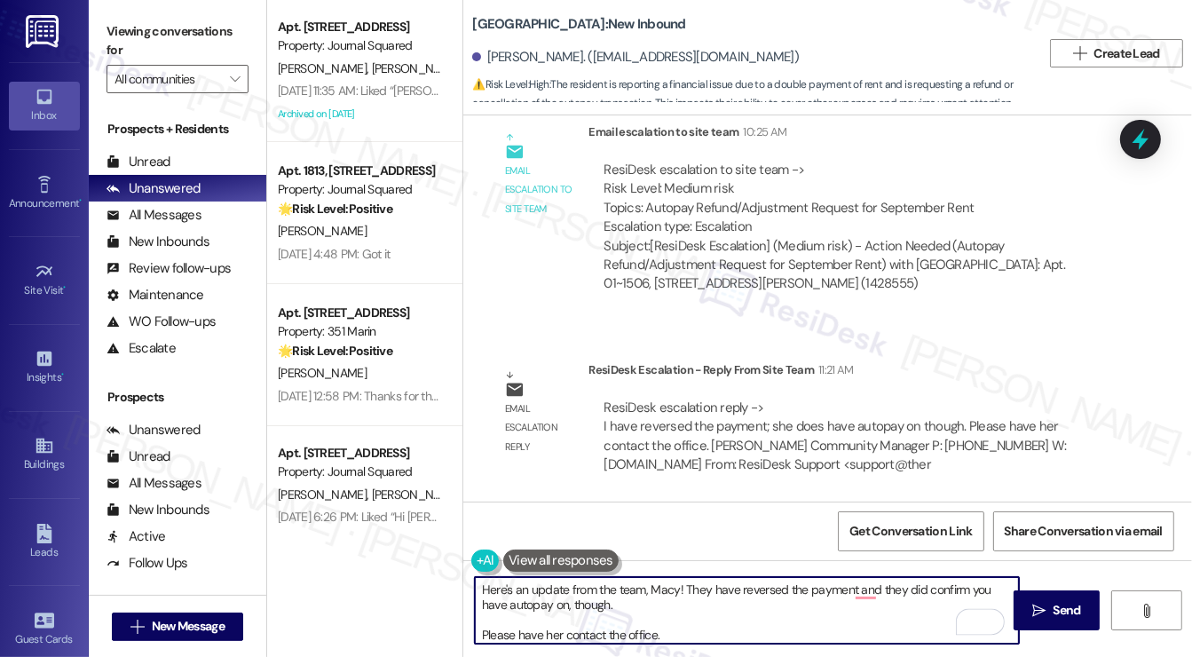
click at [578, 603] on textarea "Here's an update from the team, Macy! They have reversed the payment and they d…" at bounding box center [747, 610] width 544 height 67
click at [500, 635] on textarea "Here's an update from the team, Macy! They have reversed the payment and they d…" at bounding box center [747, 610] width 544 height 67
click at [502, 636] on textarea "Here's an update from the team, Macy! They have reversed the payment and they d…" at bounding box center [747, 610] width 544 height 67
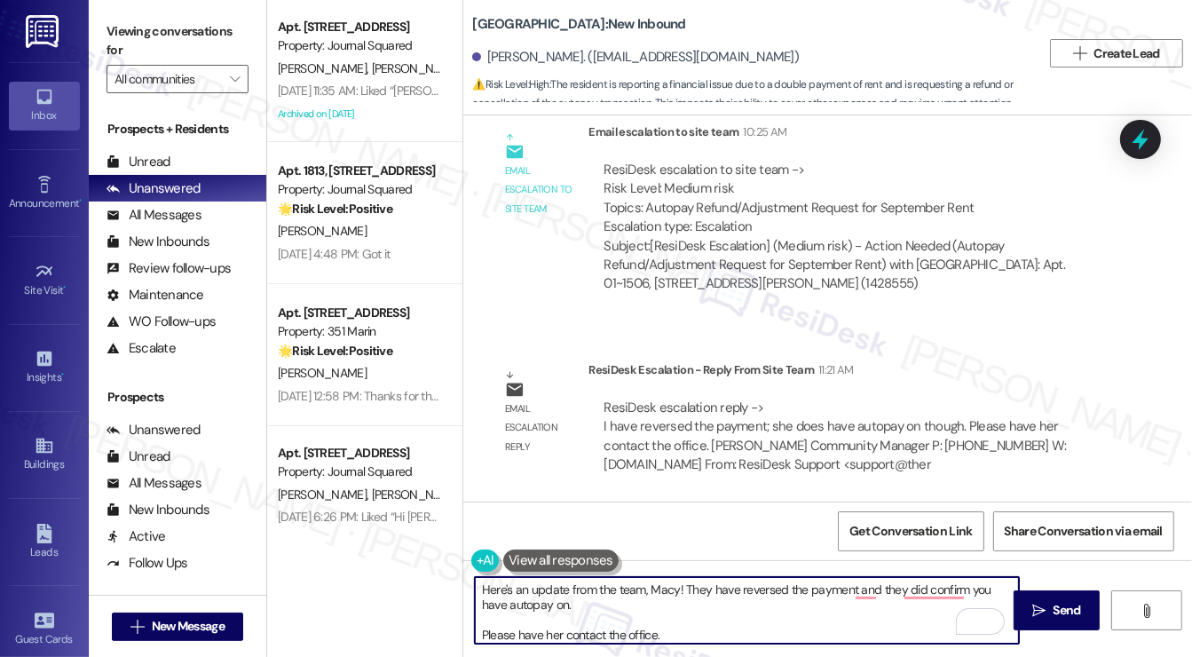
click at [529, 637] on textarea "Here's an update from the team, Macy! They have reversed the payment and they d…" at bounding box center [747, 610] width 544 height 67
drag, startPoint x: 539, startPoint y: 635, endPoint x: 463, endPoint y: 633, distance: 75.5
click at [465, 633] on div "Here's an update from the team, Macy! They have reversed the payment and they d…" at bounding box center [738, 610] width 546 height 68
click at [697, 617] on textarea "Here's an update from the team, Macy! They have reversed the payment, and they …" at bounding box center [747, 610] width 544 height 67
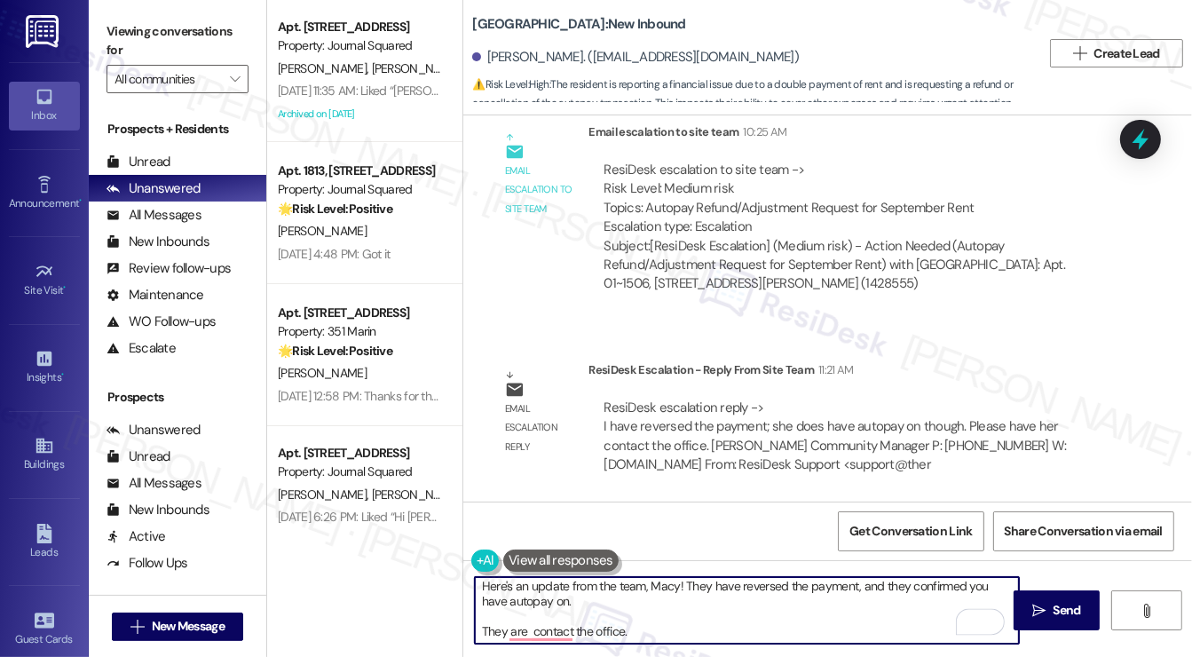
click at [672, 637] on textarea "Here's an update from the team, Macy! They have reversed the payment, and they …" at bounding box center [747, 610] width 544 height 67
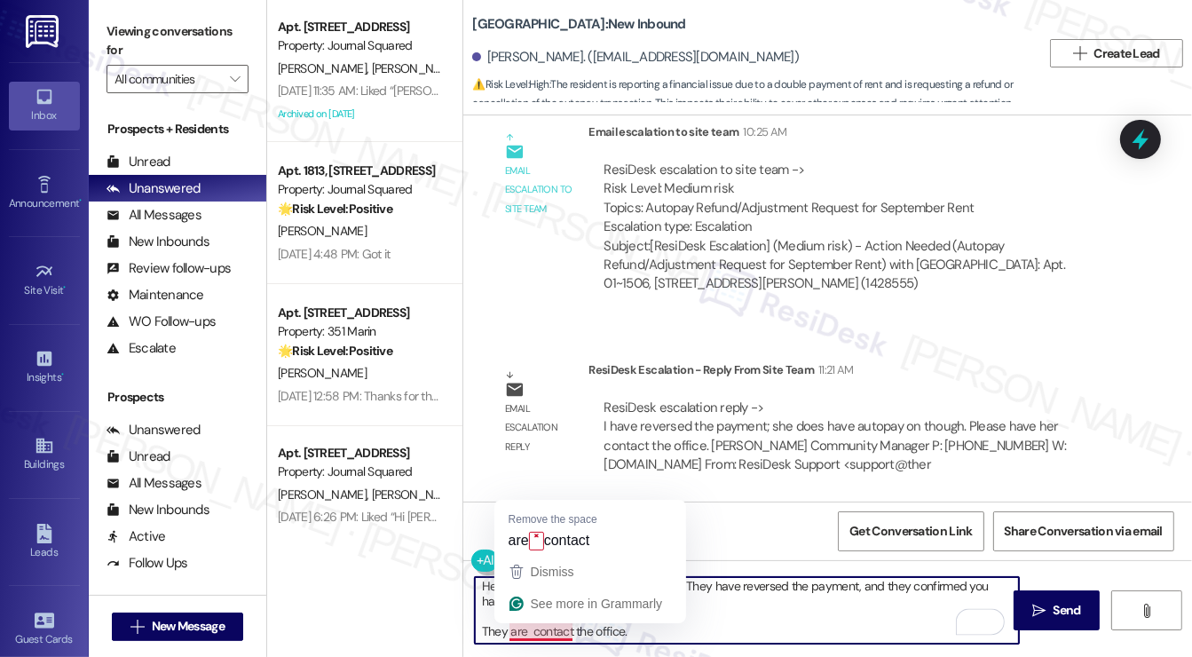
click at [526, 630] on textarea "Here's an update from the team, Macy! They have reversed the payment, and they …" at bounding box center [747, 610] width 544 height 67
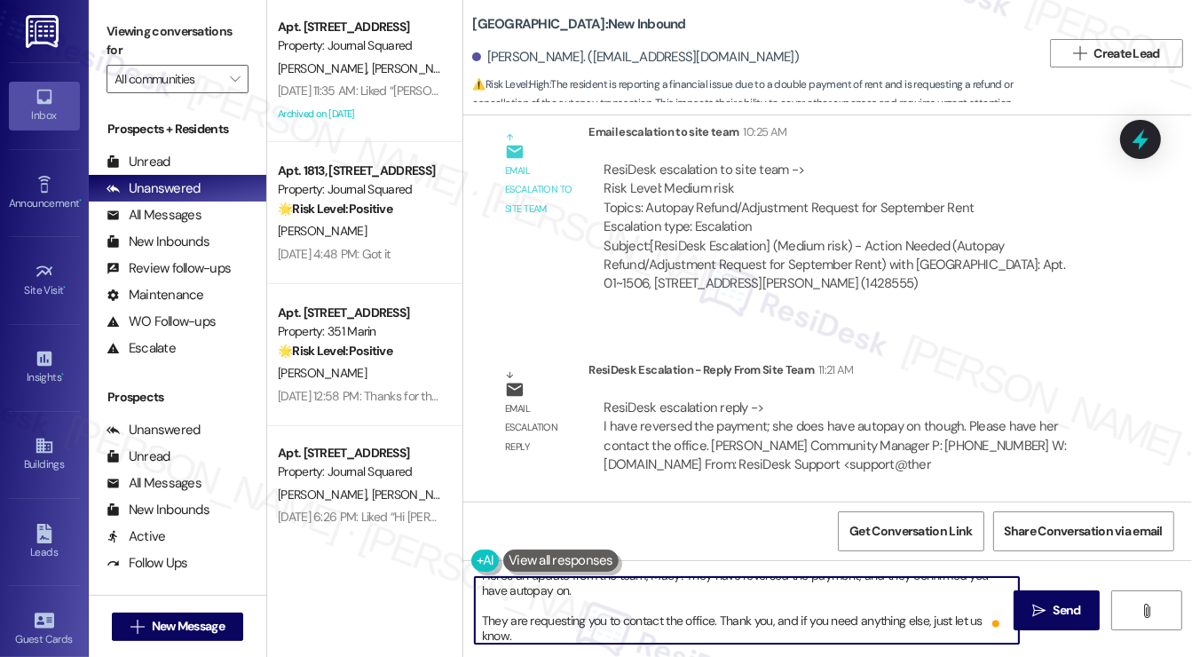
scroll to position [0, 0]
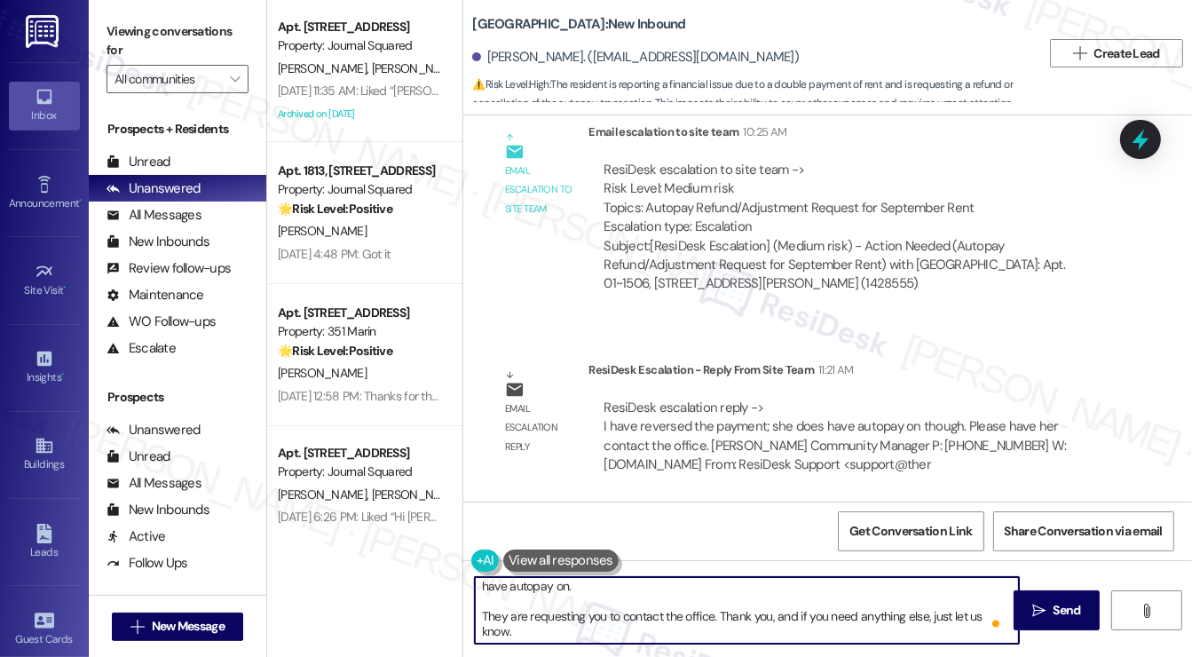
click at [528, 617] on textarea "Here's an update from the team, Macy! They have reversed the payment, and they …" at bounding box center [747, 610] width 544 height 67
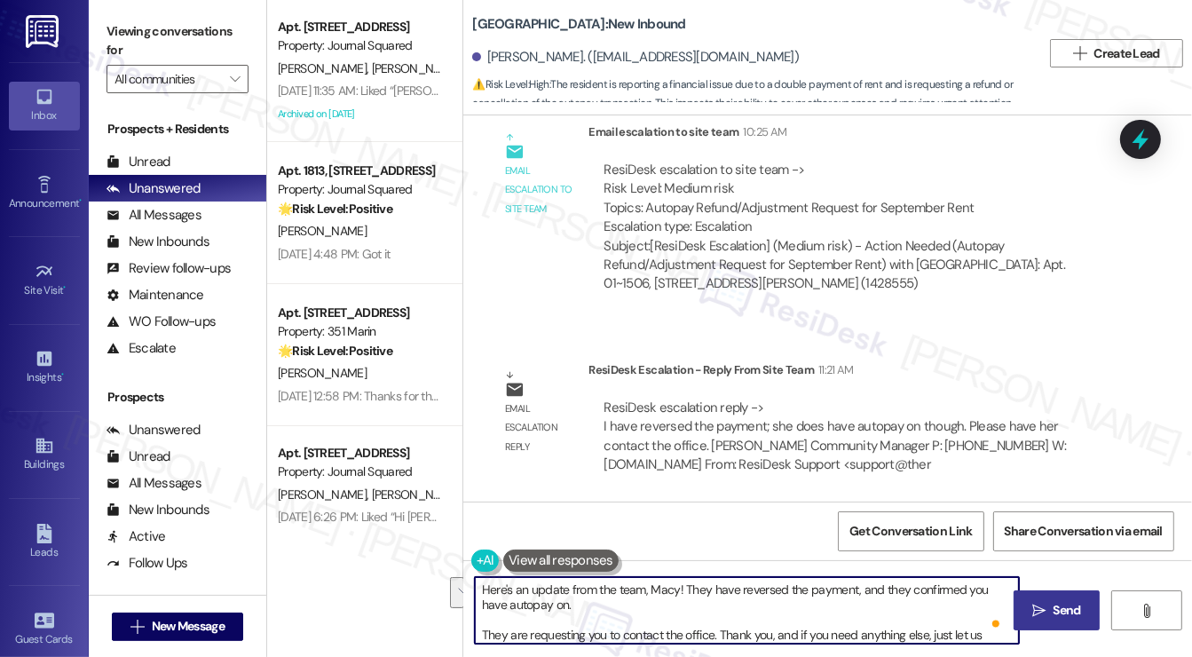
type textarea "Here's an update from the team, Macy! They have reversed the payment, and they …"
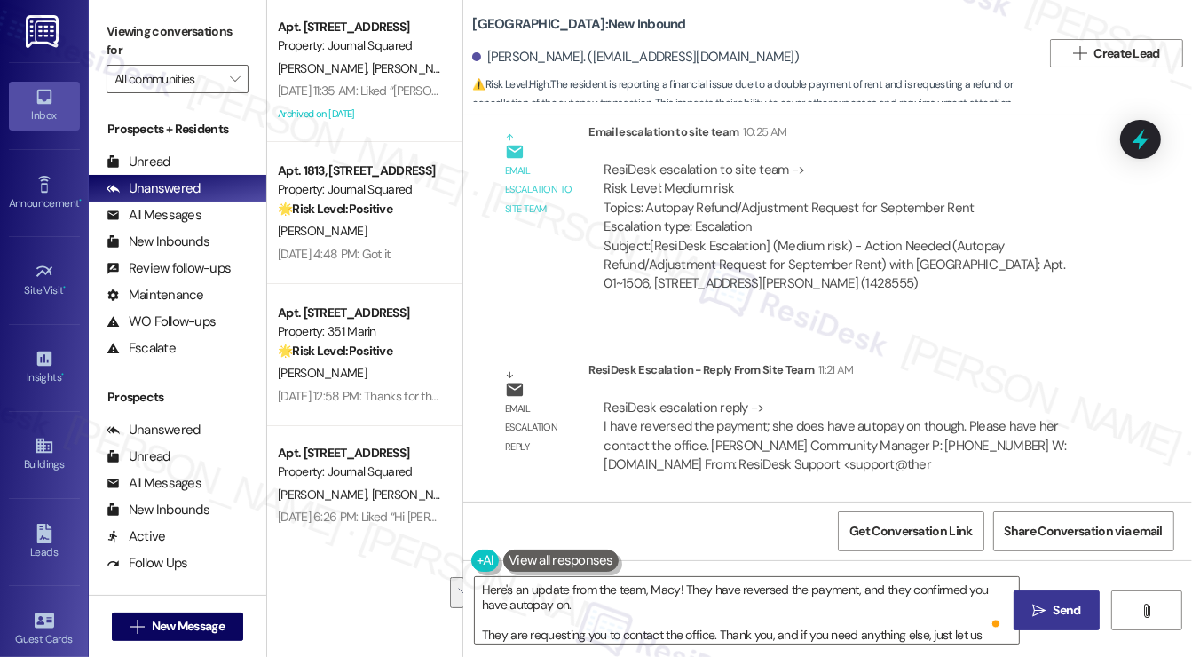
click at [1039, 608] on icon "" at bounding box center [1039, 611] width 13 height 14
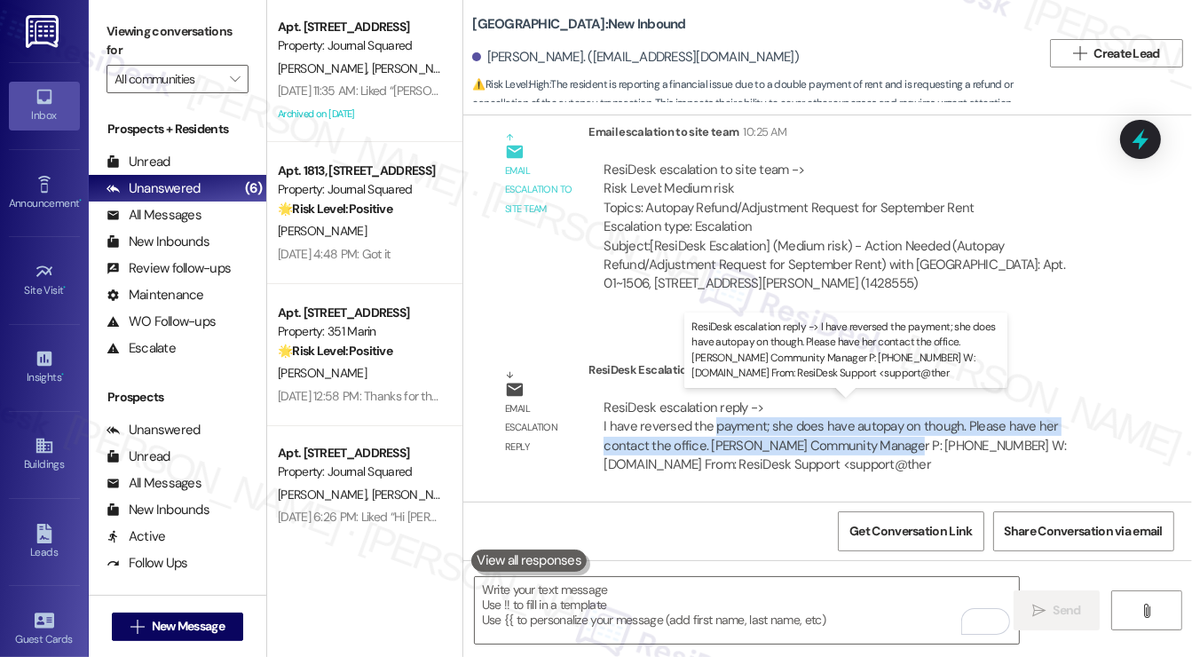
drag, startPoint x: 720, startPoint y: 425, endPoint x: 852, endPoint y: 442, distance: 133.4
click at [852, 442] on div "ResiDesk escalation reply -> I have reversed the payment; she does have autopay…" at bounding box center [835, 436] width 463 height 75
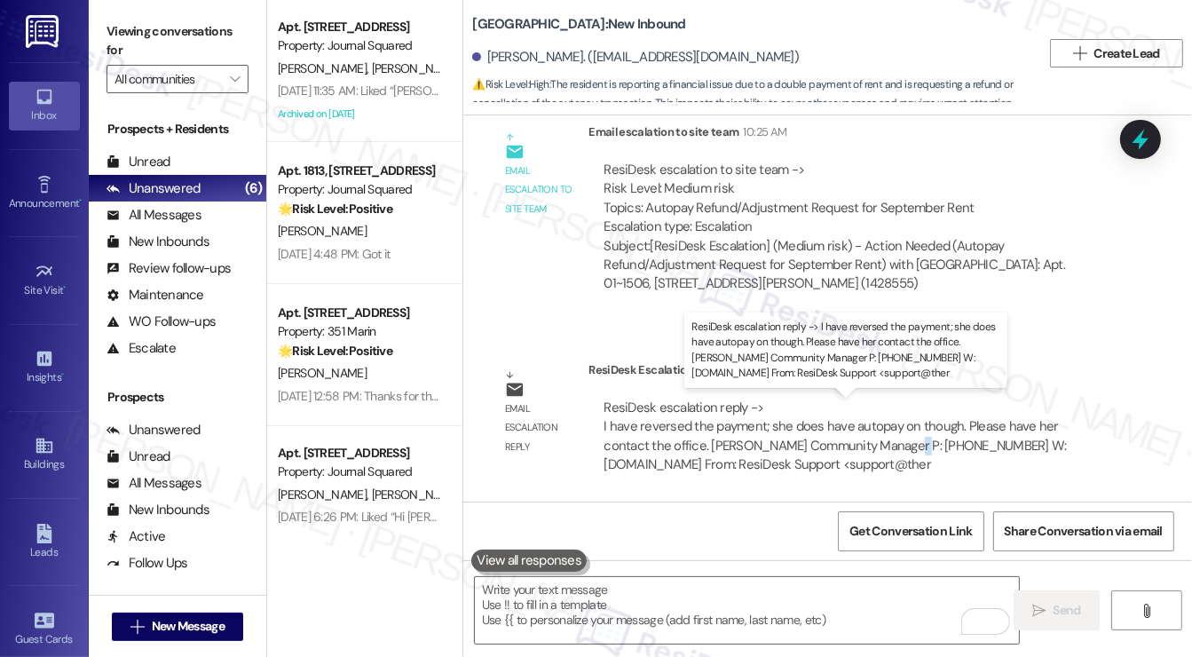
click at [852, 442] on div "ResiDesk escalation reply -> I have reversed the payment; she does have autopay…" at bounding box center [835, 436] width 463 height 75
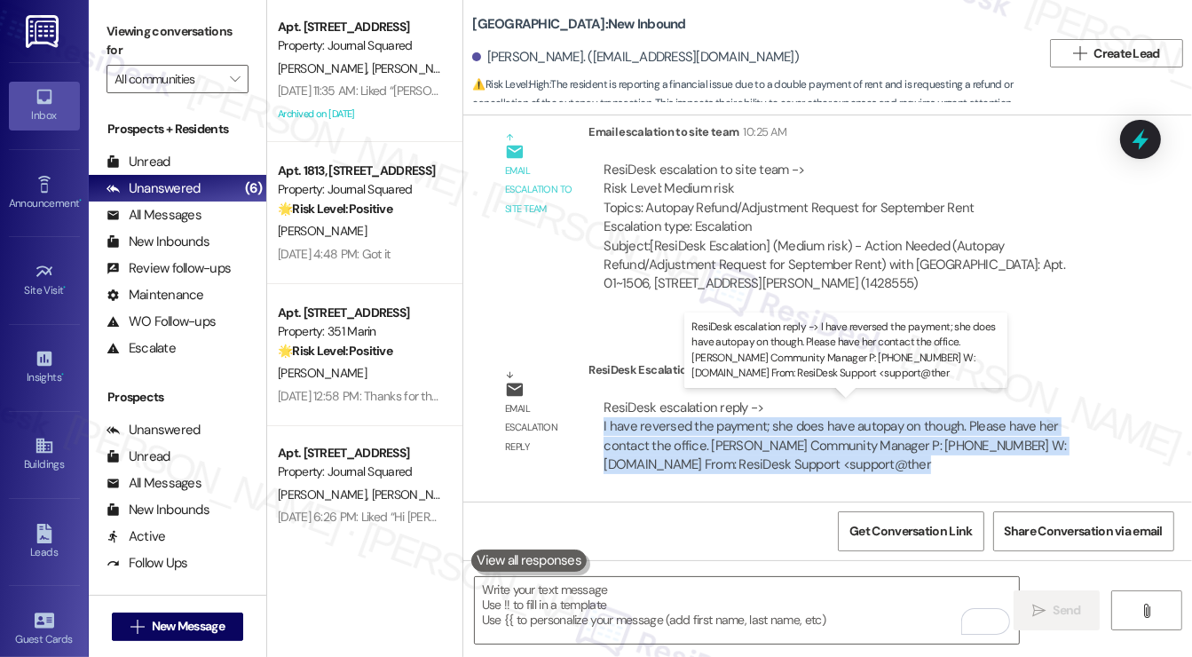
click at [852, 442] on div "ResiDesk escalation reply -> I have reversed the payment; she does have autopay…" at bounding box center [835, 436] width 463 height 75
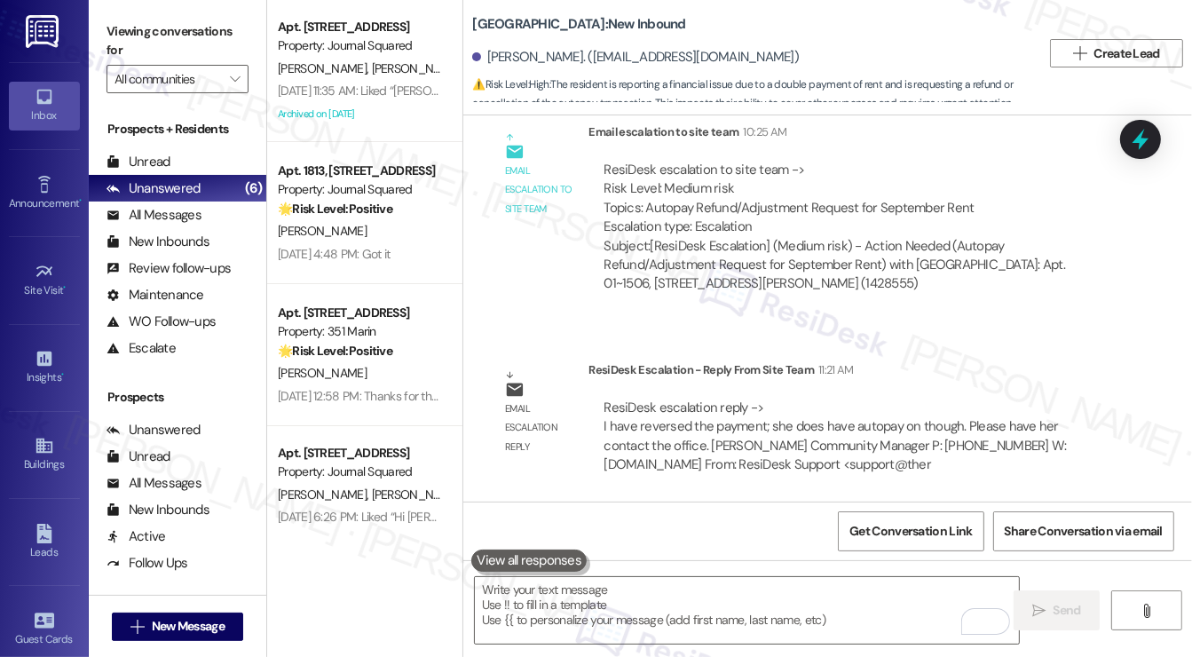
click at [523, 59] on div "Macy Tippie. (macytippie@gmail.com)" at bounding box center [635, 57] width 327 height 19
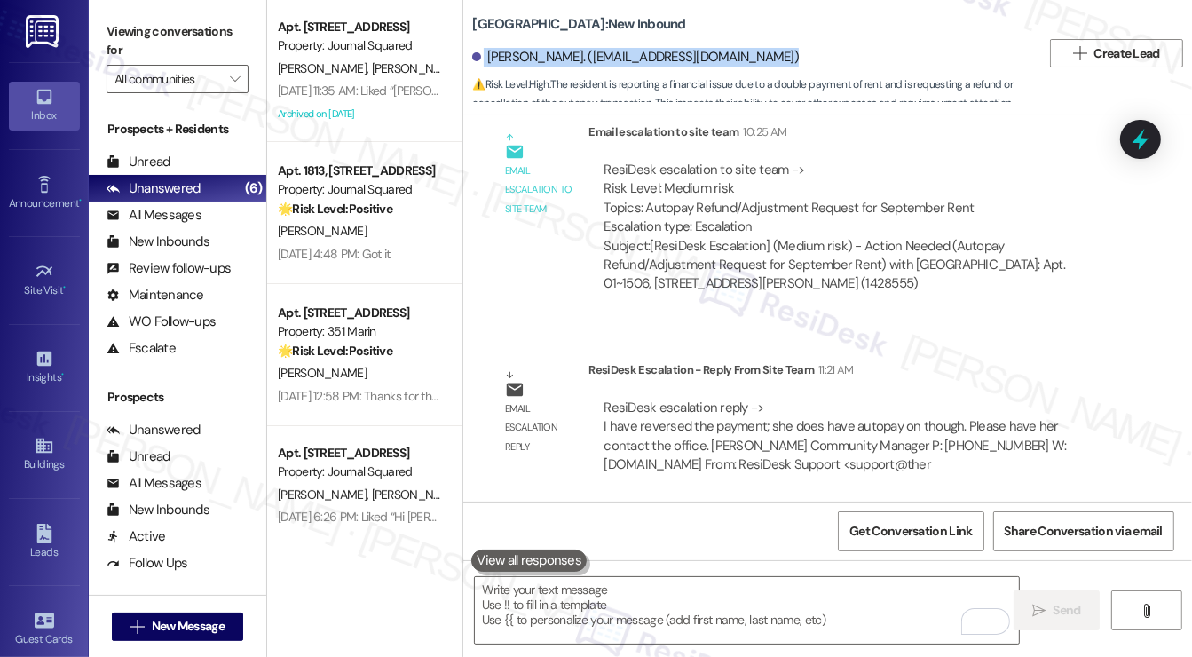
click at [523, 59] on div "Macy Tippie. (macytippie@gmail.com)" at bounding box center [635, 57] width 327 height 19
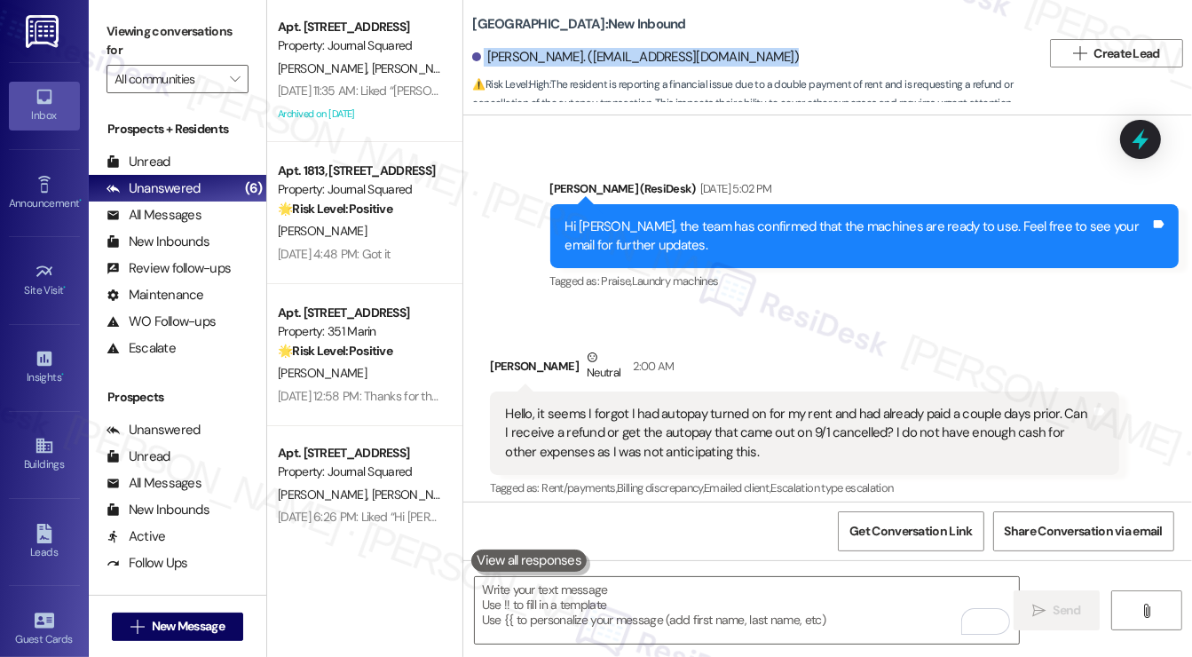
scroll to position [891, 0]
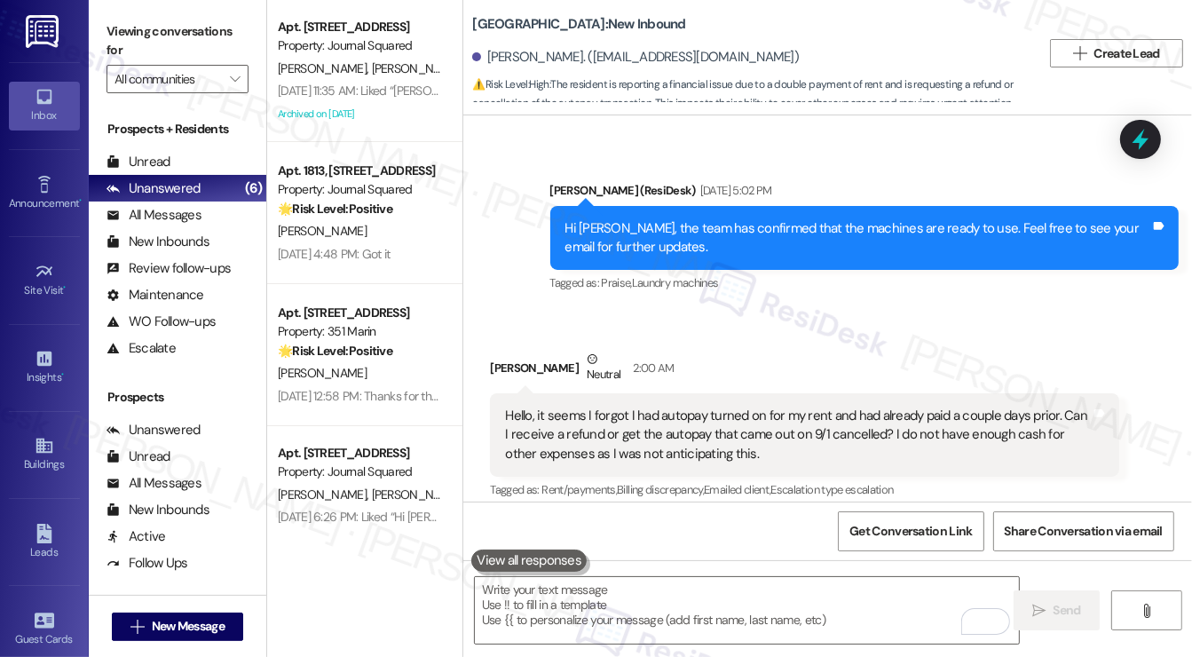
click at [526, 367] on div "Macy Tippie Neutral 2:00 AM" at bounding box center [804, 372] width 629 height 44
copy div "Macy Tippie"
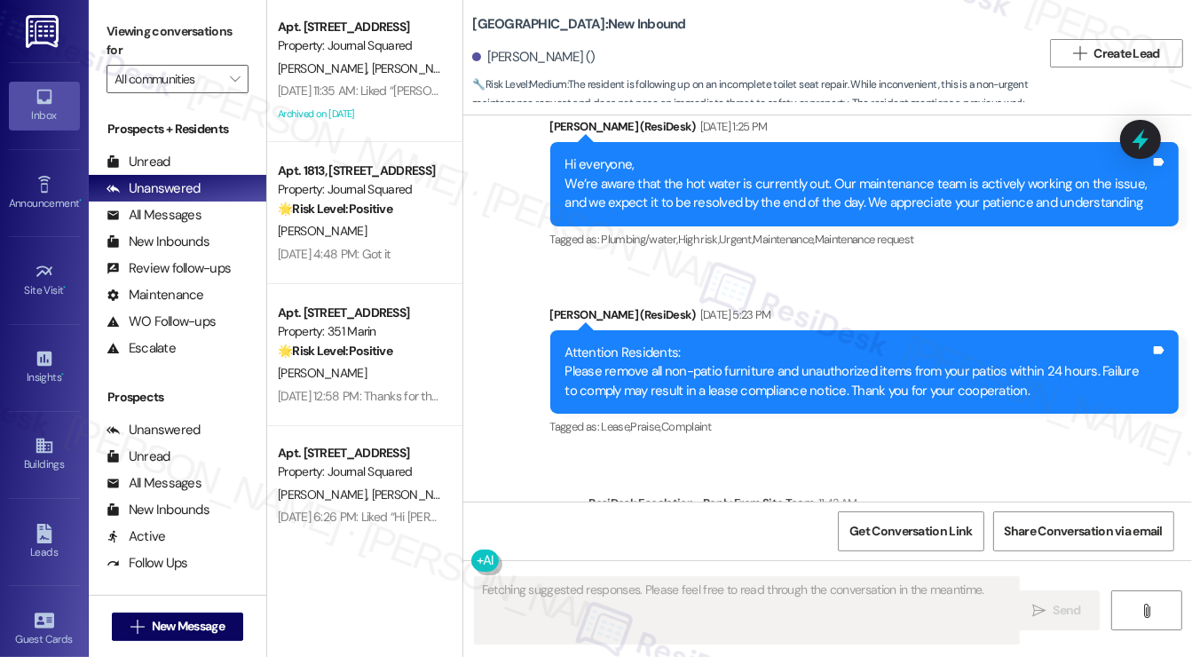
scroll to position [12901, 0]
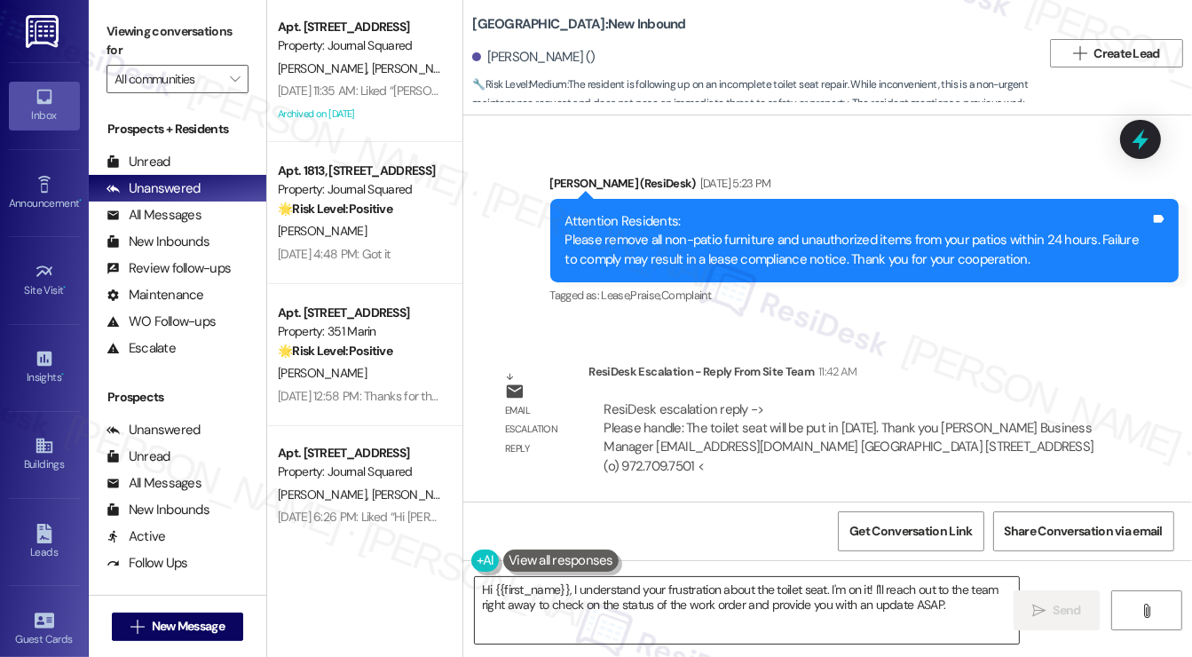
click at [697, 591] on textarea "Hi {{first_name}}, I understand your frustration about the toilet seat. I'm on …" at bounding box center [747, 610] width 544 height 67
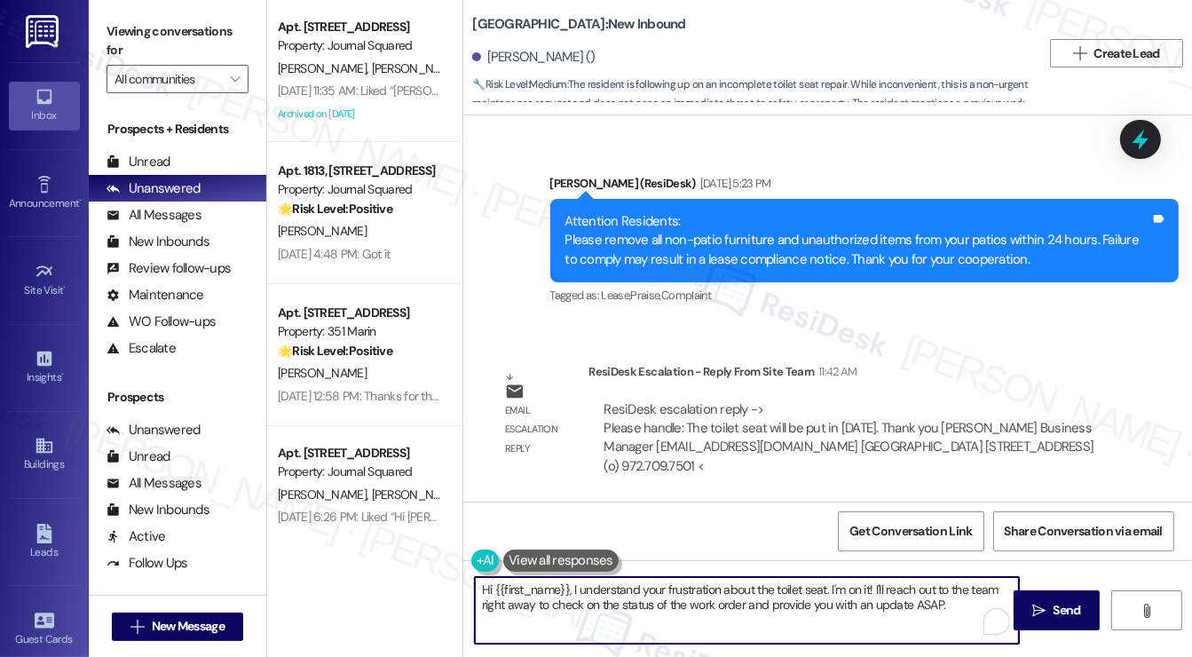
click at [592, 589] on textarea "Hi {{first_name}}, I understand your frustration about the toilet seat. I'm on …" at bounding box center [747, 610] width 544 height 67
drag, startPoint x: 945, startPoint y: 617, endPoint x: 579, endPoint y: 583, distance: 367.3
click at [579, 583] on textarea "Hi {{first_name}}, I understand your frustration about the toilet seat. I'm on …" at bounding box center [747, 610] width 544 height 67
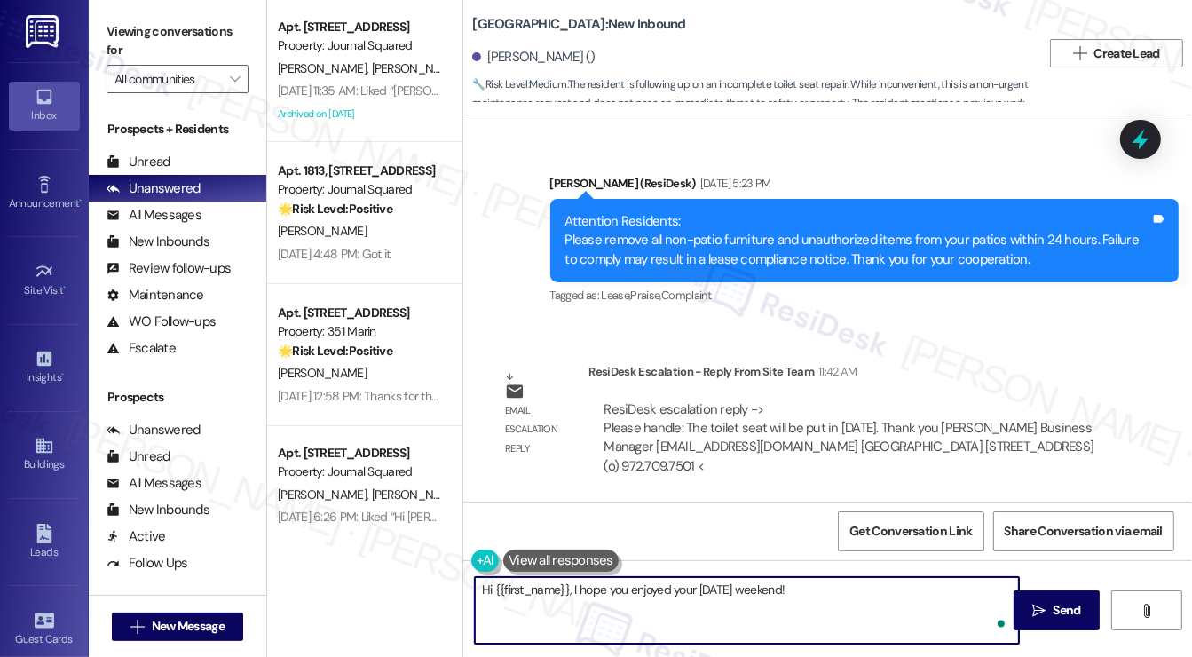
paste textarea "The toilet seat will be put in today."
click at [776, 613] on textarea "Hi {{first_name}}, I hope you enjoyed your Labor Day weekend! Just wanted to sh…" at bounding box center [747, 610] width 544 height 67
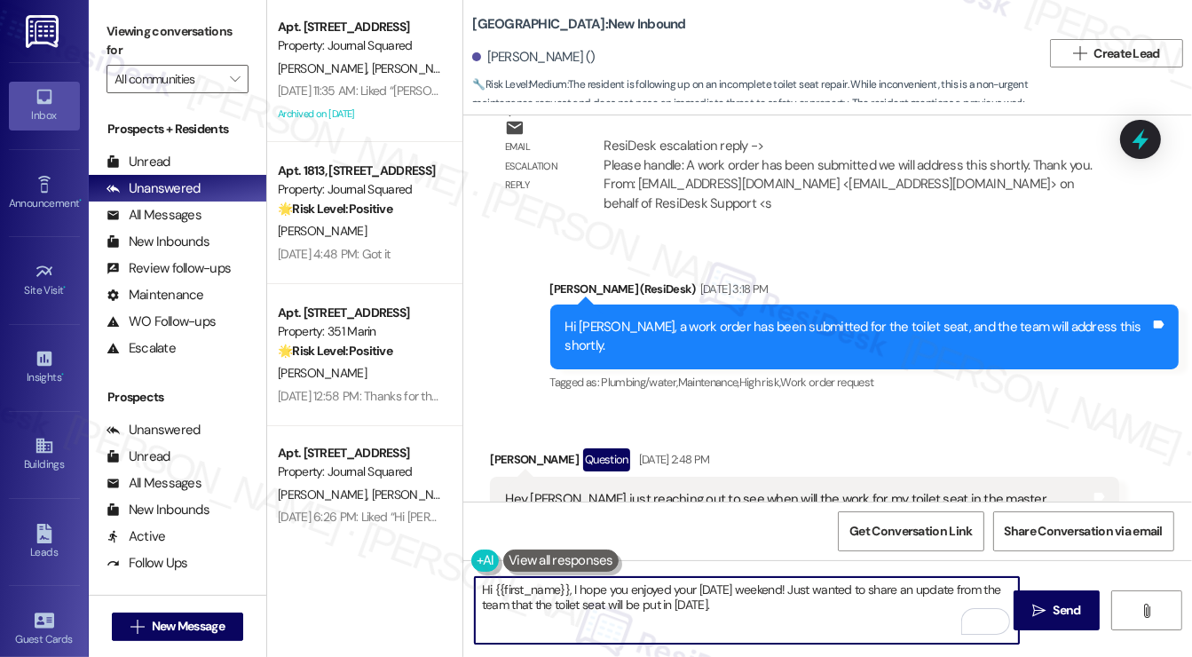
scroll to position [12102, 0]
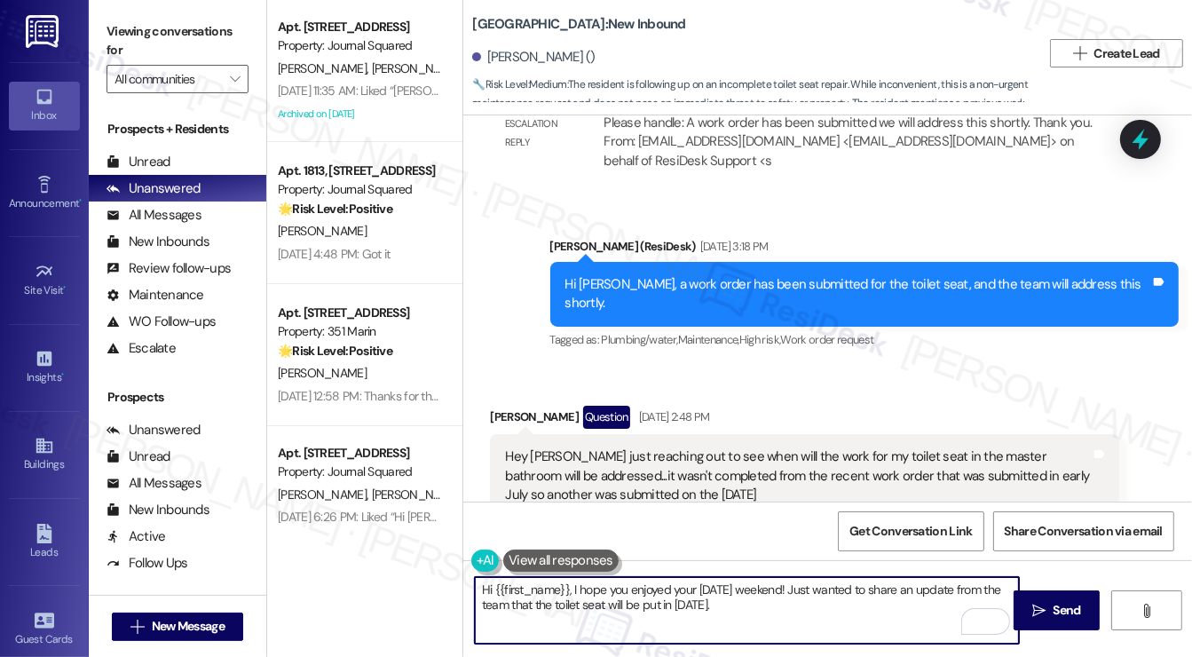
click at [722, 603] on textarea "Hi {{first_name}}, I hope you enjoyed your Labor Day weekend! Just wanted to sh…" at bounding box center [747, 610] width 544 height 67
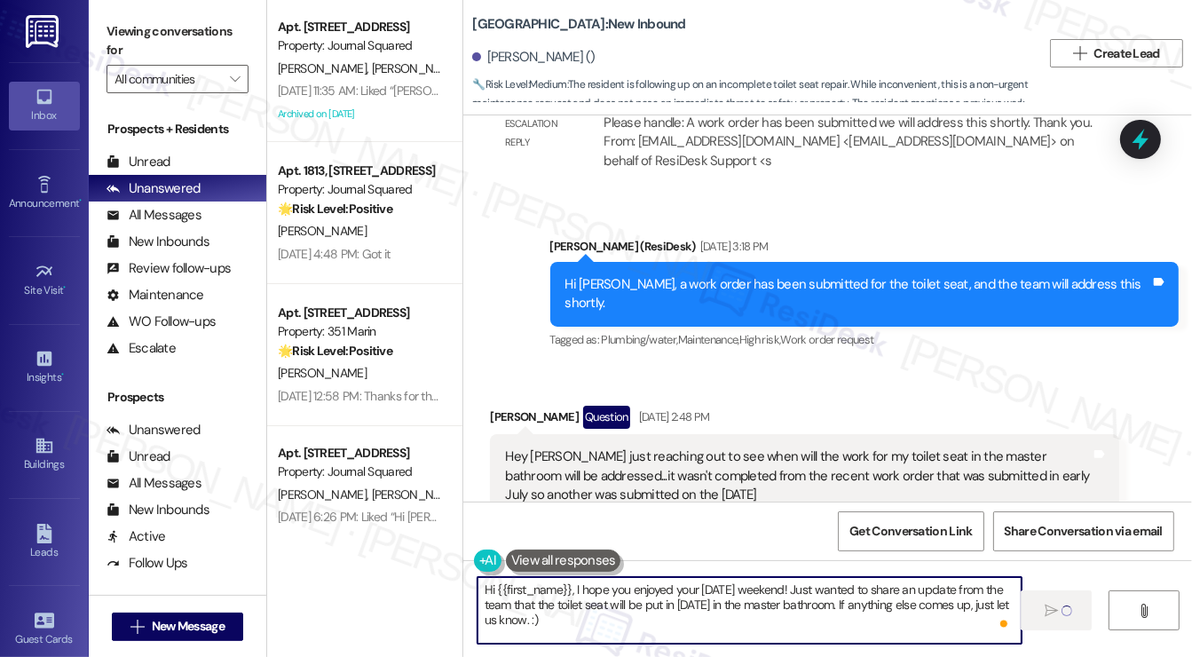
type textarea "Hi {{first_name}}, I hope you enjoyed your Labor Day weekend! Just wanted to sh…"
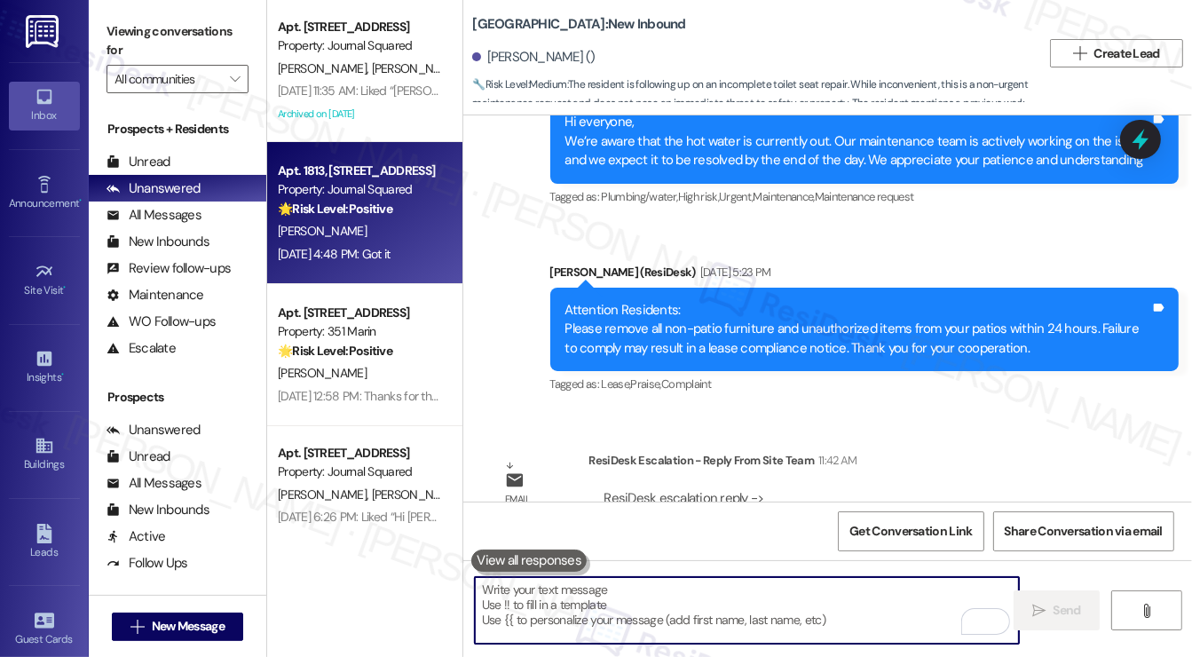
scroll to position [12901, 0]
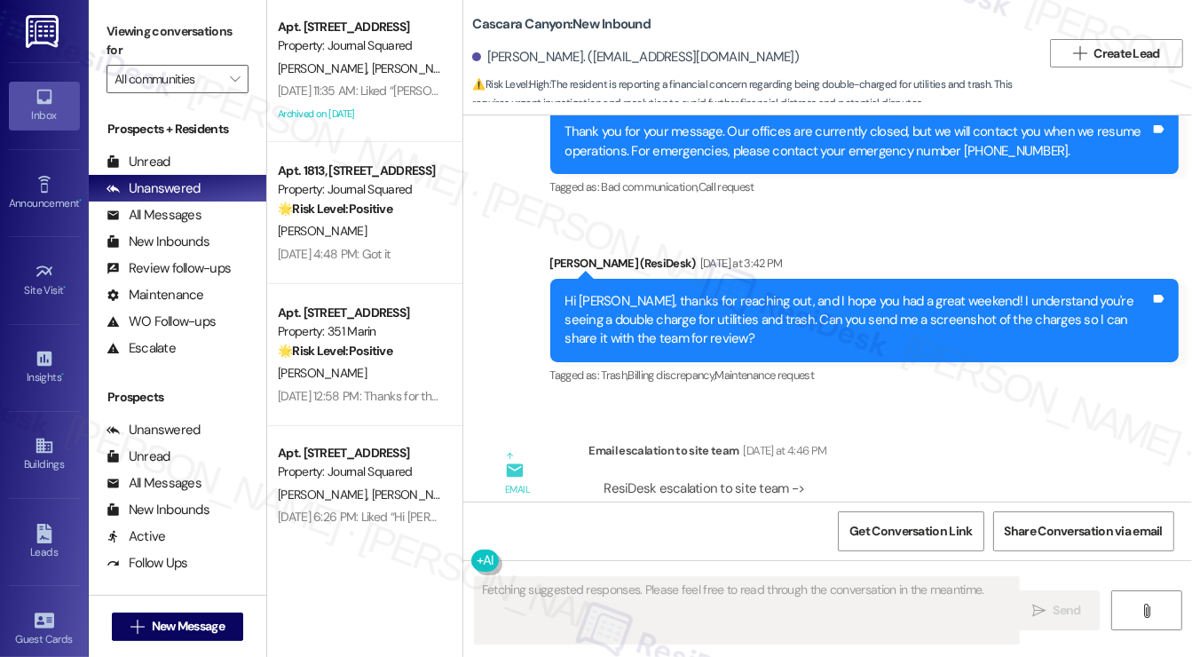
scroll to position [3035, 0]
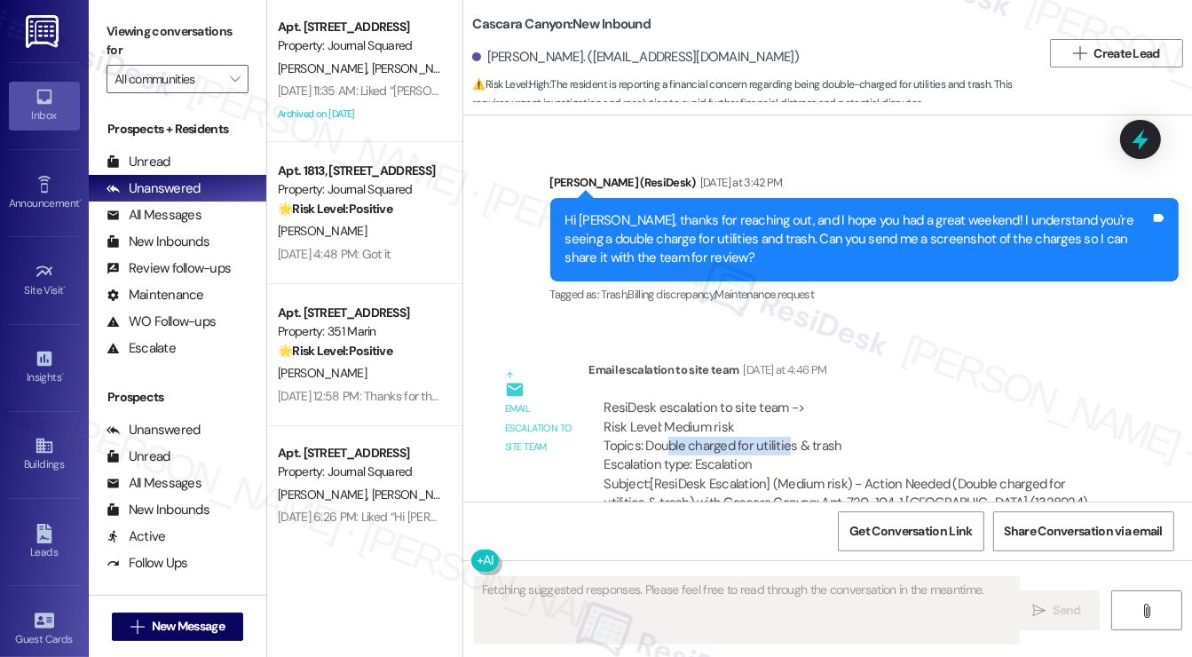
drag, startPoint x: 664, startPoint y: 409, endPoint x: 786, endPoint y: 413, distance: 121.7
click at [786, 413] on div "ResiDesk escalation to site team -> Risk Level: Medium risk Topics: Double char…" at bounding box center [854, 437] width 501 height 76
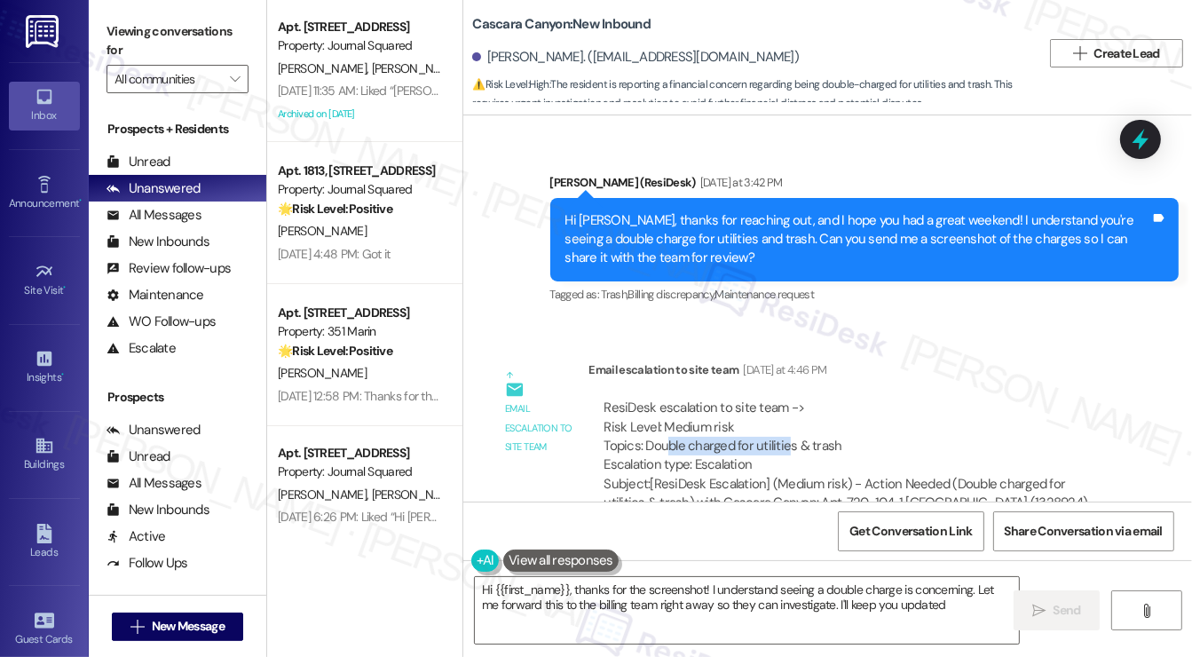
type textarea "Hi {{first_name}}, thanks for the screenshot! I understand seeing a double char…"
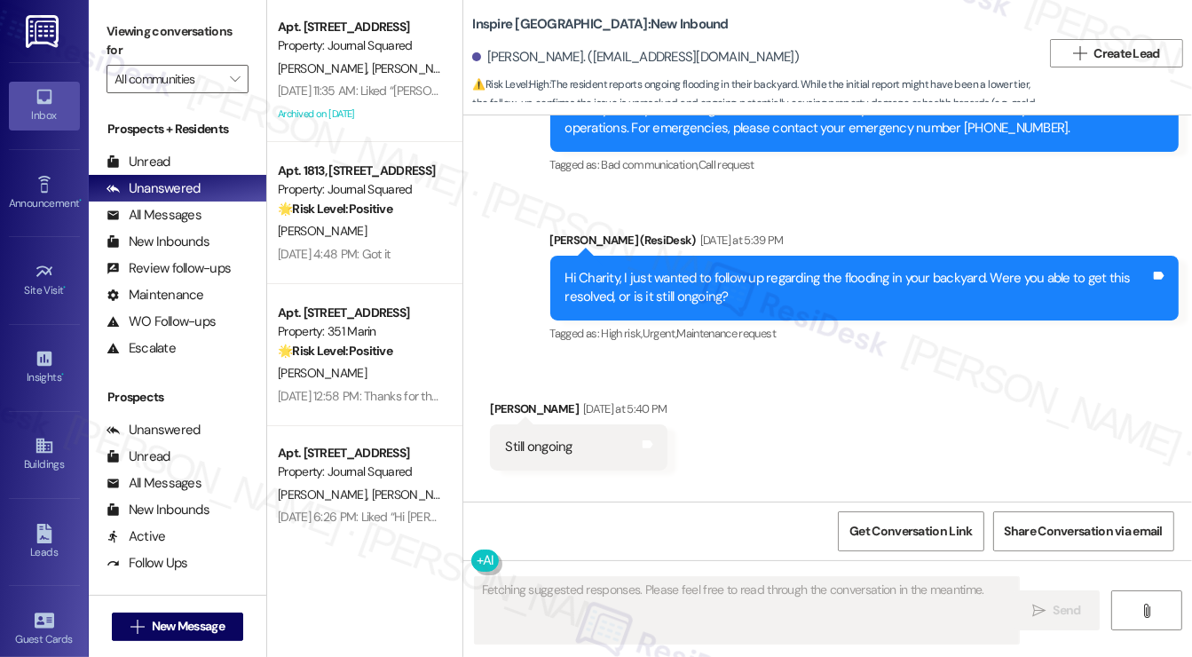
scroll to position [3298, 0]
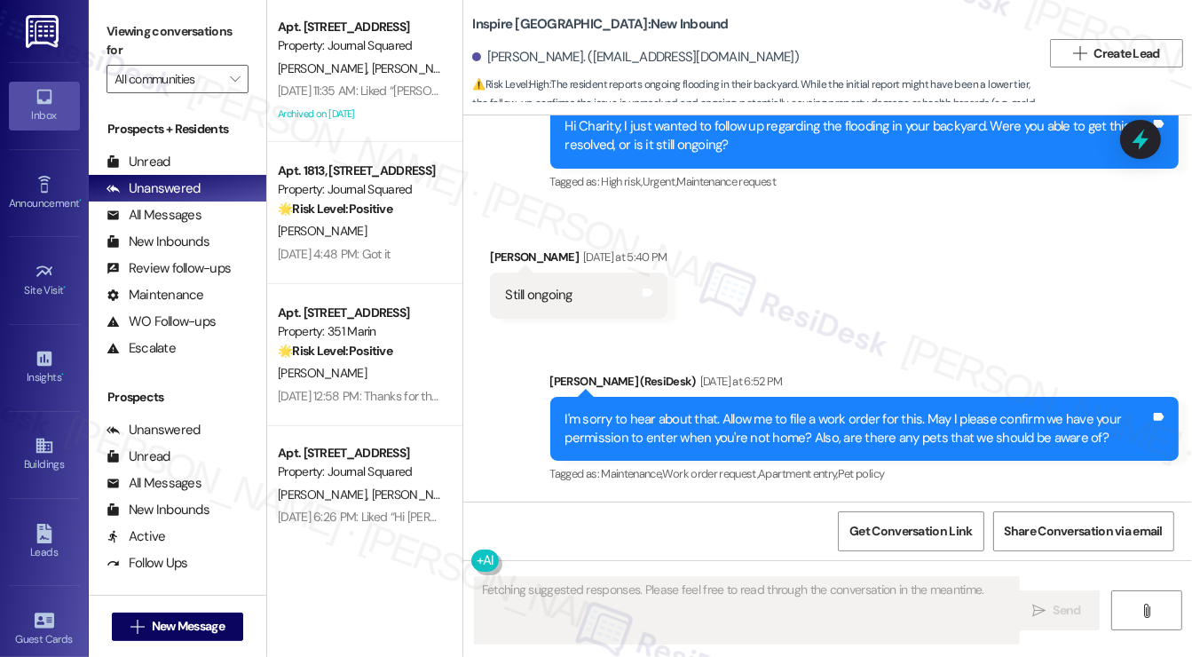
click at [678, 417] on div "I'm sorry to hear about that. Allow me to file a work order for this. May I ple…" at bounding box center [859, 429] width 586 height 38
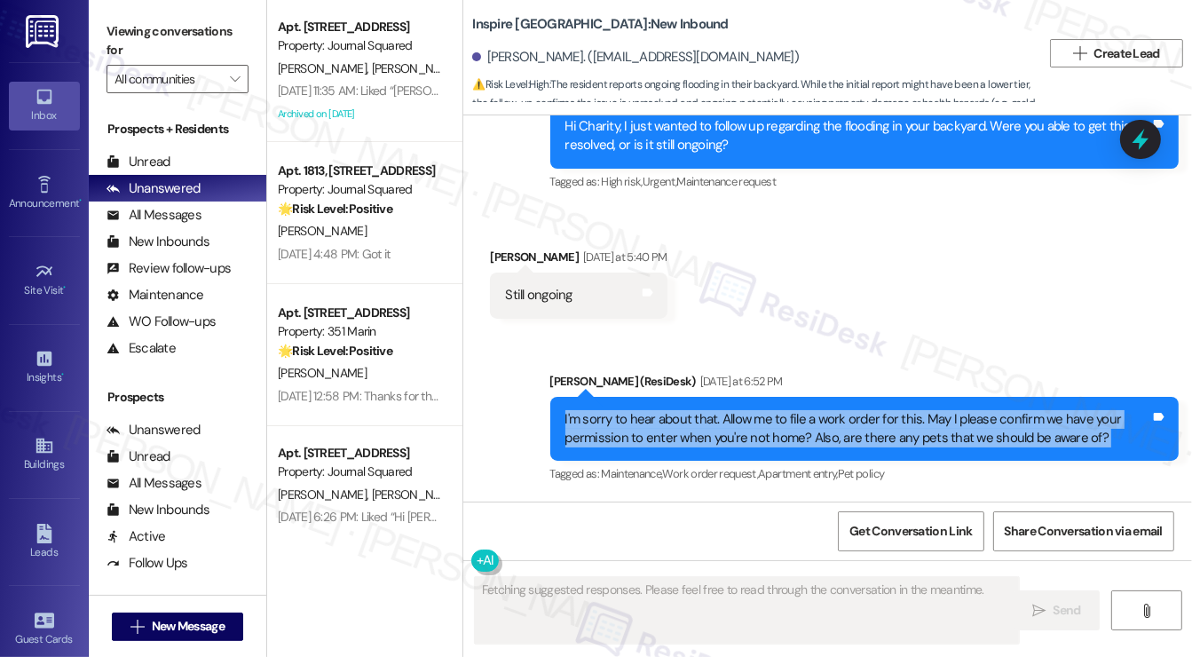
click at [678, 417] on div "I'm sorry to hear about that. Allow me to file a work order for this. May I ple…" at bounding box center [859, 429] width 586 height 38
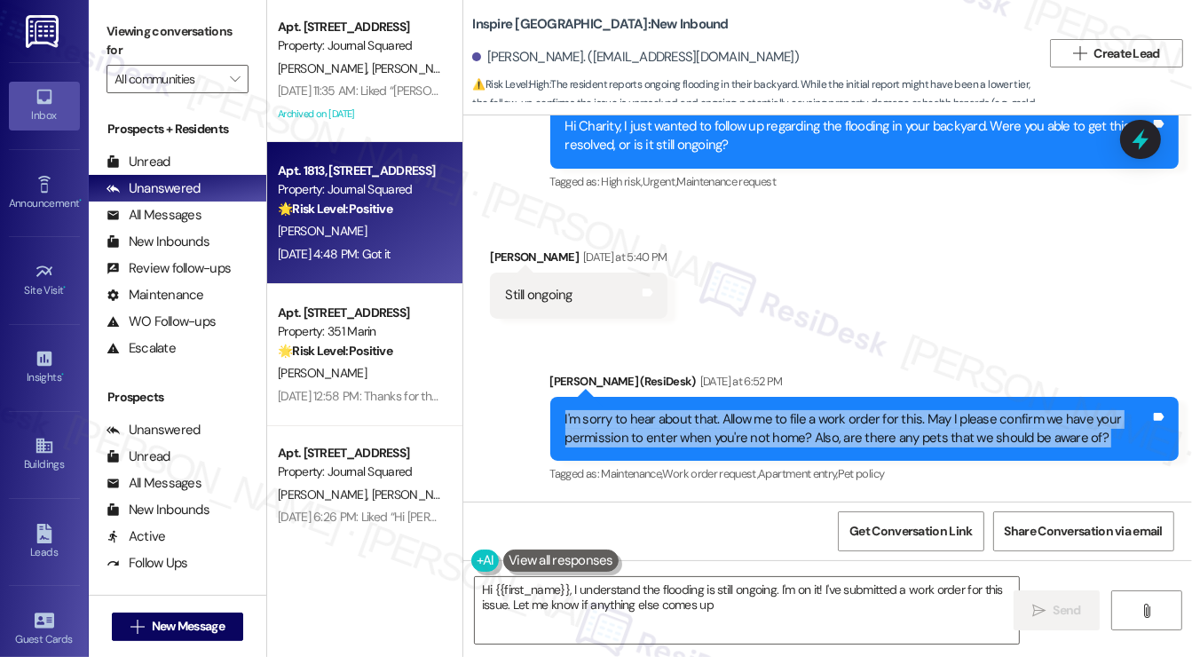
type textarea "Hi {{first_name}}, I understand the flooding is still ongoing. I'm on it! I've …"
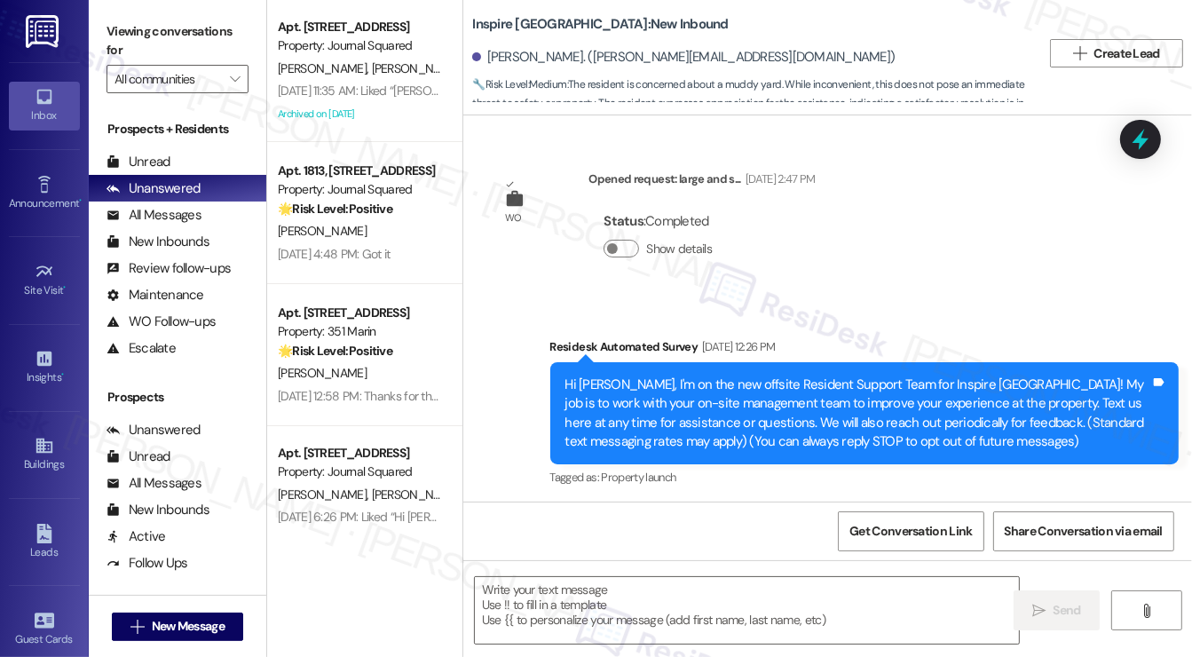
scroll to position [5604, 0]
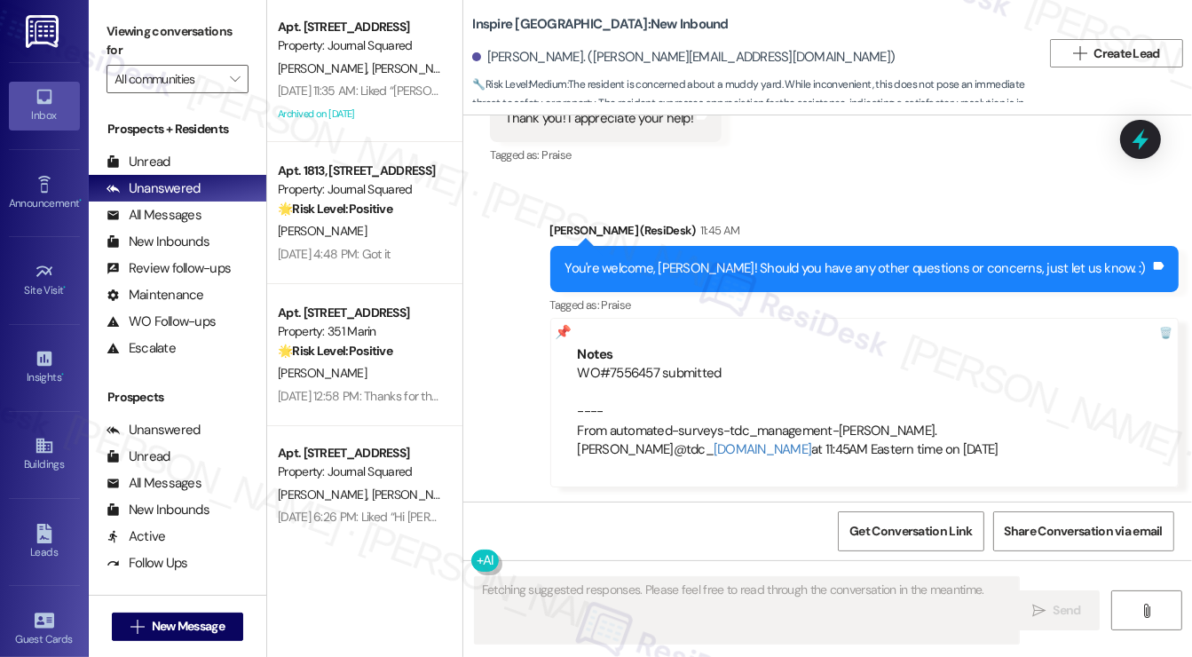
click at [685, 271] on div "You're welcome, [PERSON_NAME]! Should you have any other questions or concerns,…" at bounding box center [856, 268] width 581 height 19
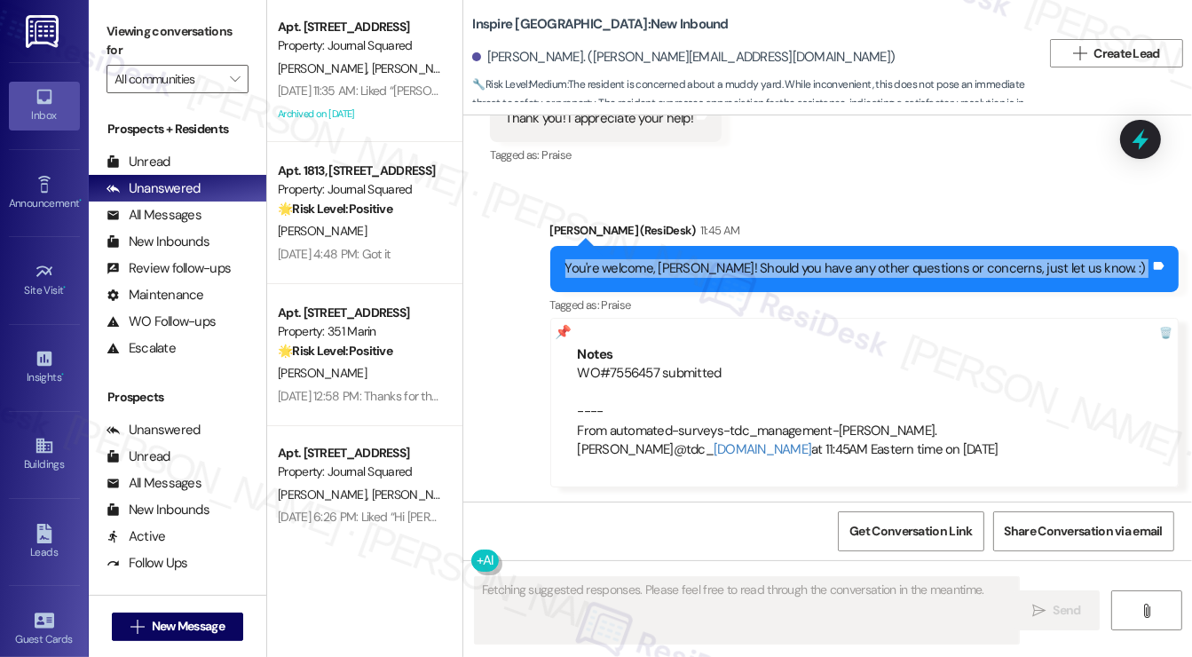
click at [685, 271] on div "You're welcome, [PERSON_NAME]! Should you have any other questions or concerns,…" at bounding box center [856, 268] width 581 height 19
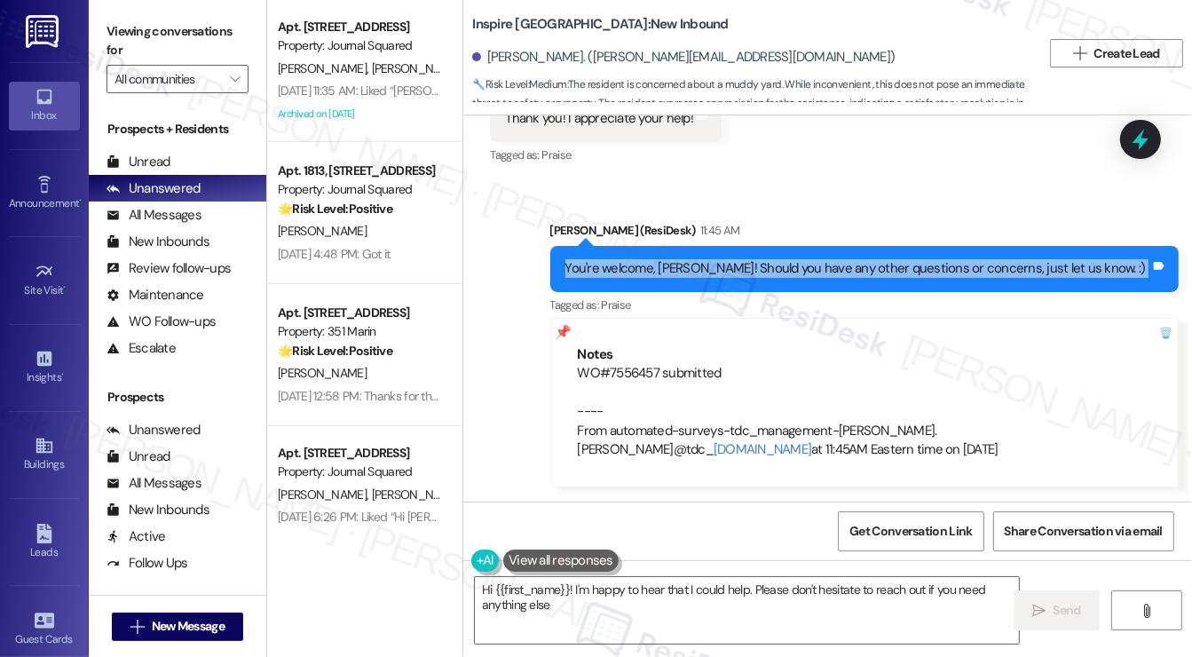
type textarea "Hi {{first_name}}! I'm happy to hear that I could help. Please don't hesitate t…"
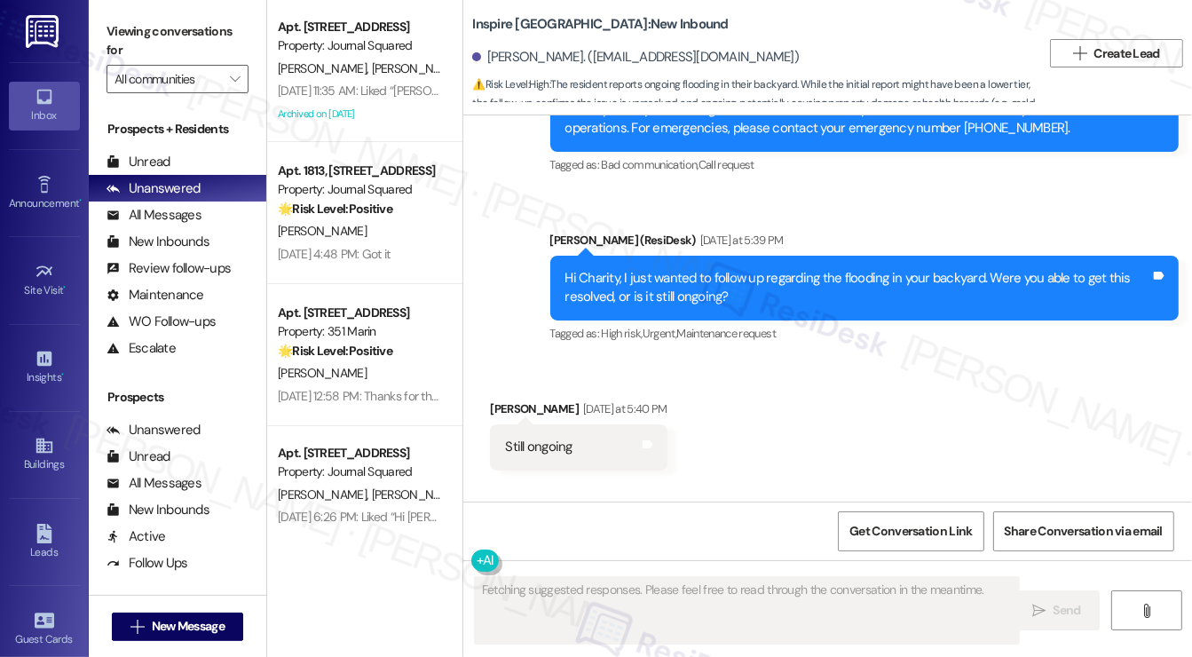
scroll to position [3298, 0]
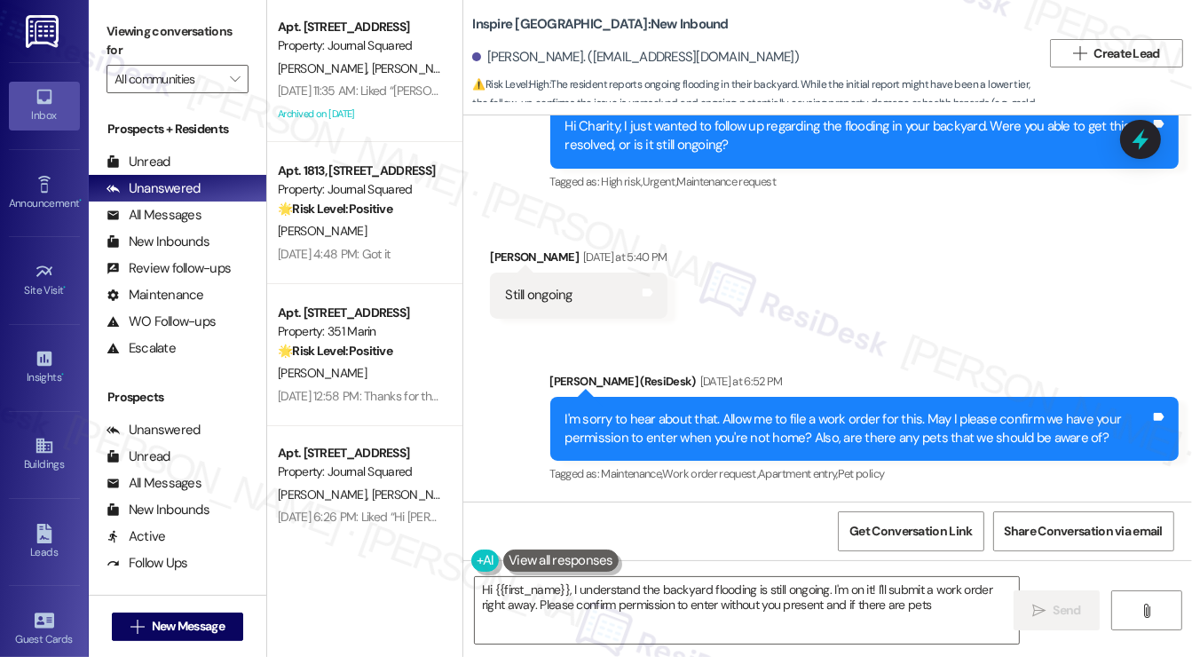
type textarea "Hi {{first_name}}, I understand the backyard flooding is still ongoing. I'm on …"
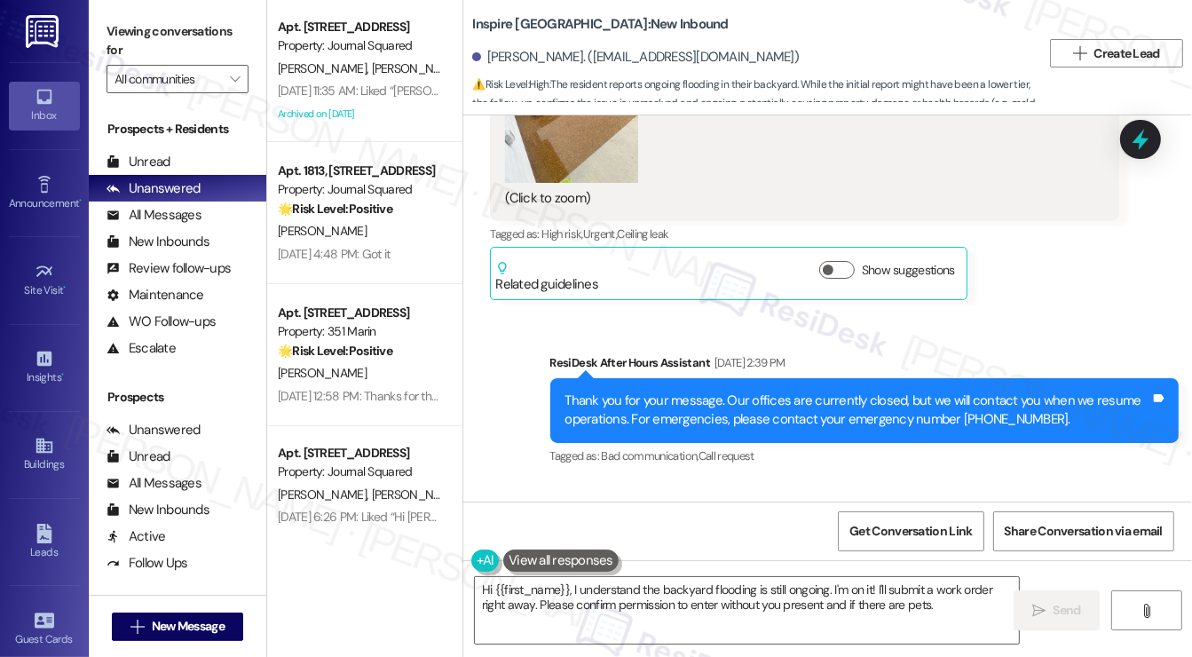
scroll to position [2588, 0]
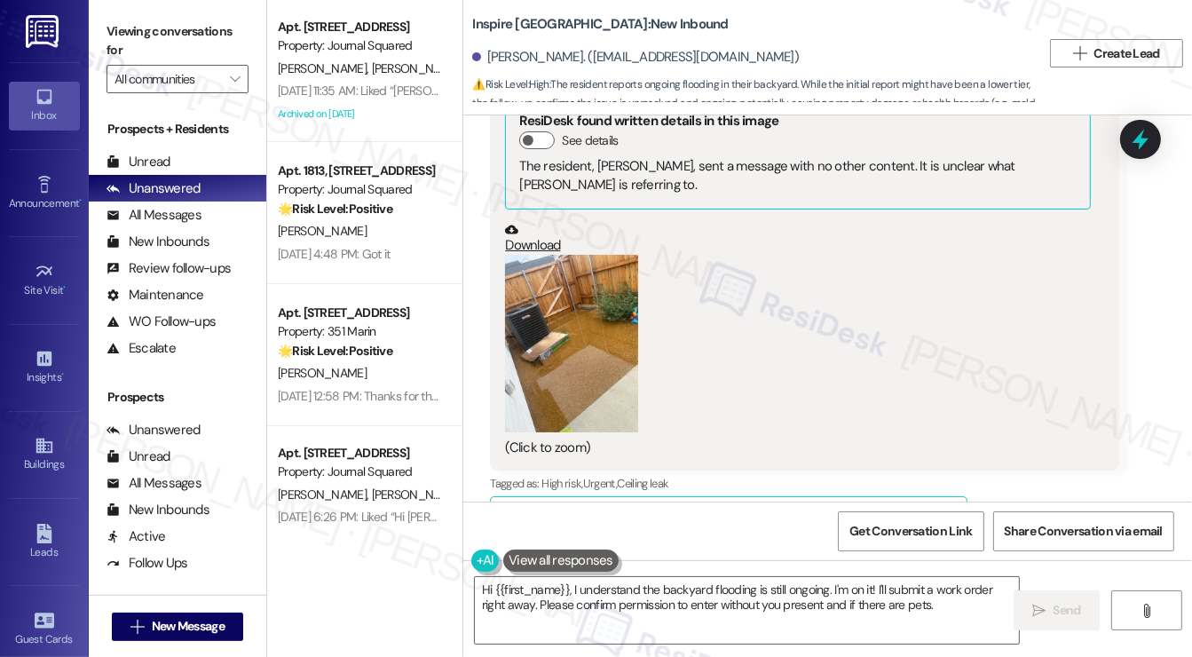
click at [611, 361] on button "Zoom image" at bounding box center [571, 344] width 133 height 178
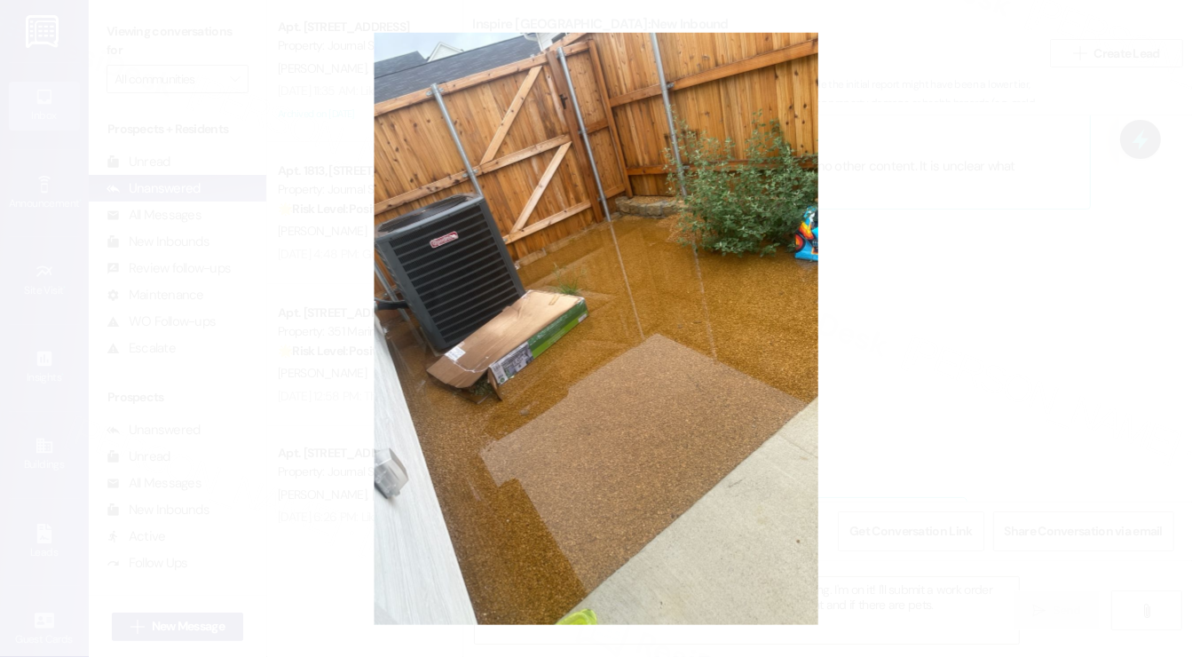
click at [981, 345] on button "Unzoom image" at bounding box center [596, 328] width 1192 height 657
